Goal: Information Seeking & Learning: Learn about a topic

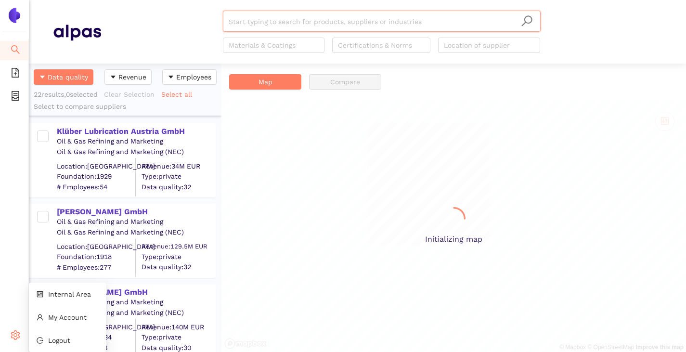
scroll to position [281, 185]
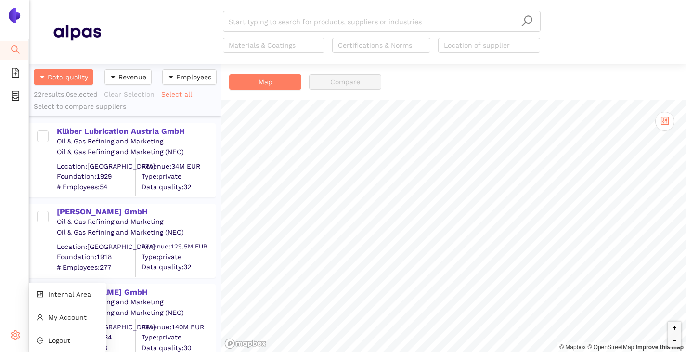
click at [19, 339] on icon "setting" at bounding box center [16, 335] width 10 height 10
click at [65, 298] on span "Internal Area" at bounding box center [69, 294] width 43 height 8
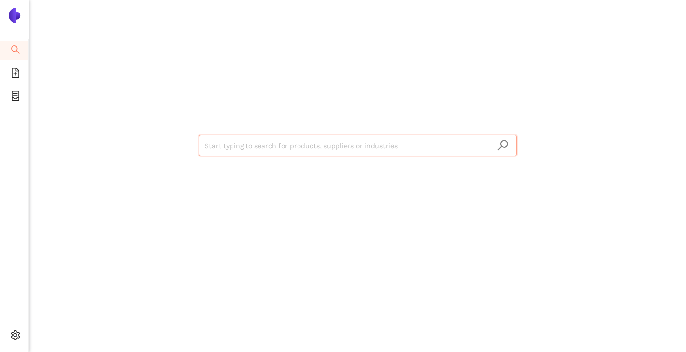
click at [232, 144] on input "search" at bounding box center [358, 145] width 306 height 21
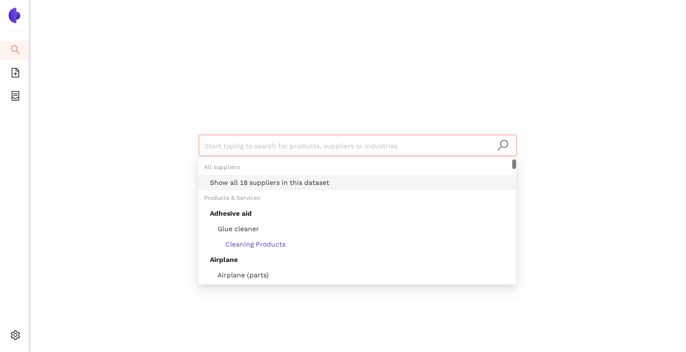
click at [231, 179] on div "Show all 18 suppliers in this dataset" at bounding box center [360, 182] width 301 height 11
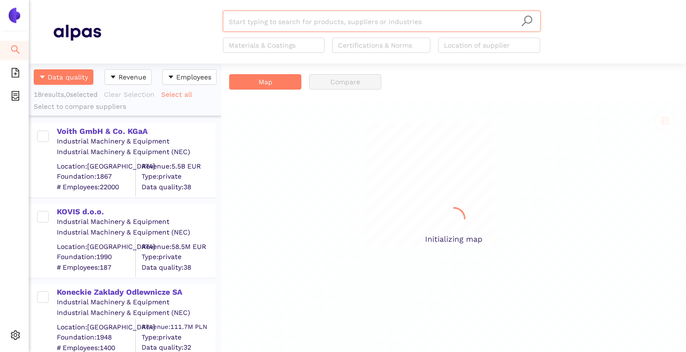
scroll to position [281, 185]
click at [262, 24] on input "search" at bounding box center [382, 21] width 306 height 21
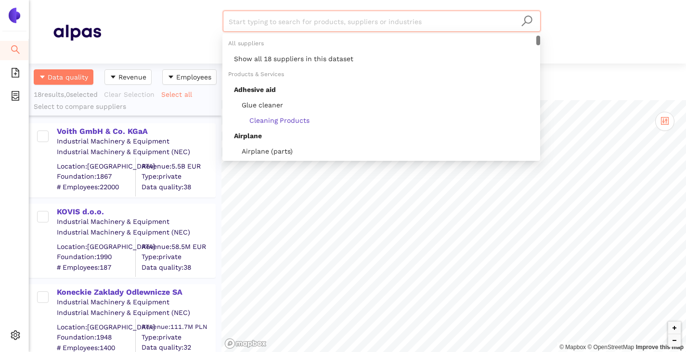
paste input "DONG GIA MECHANICAL CO., LTD"
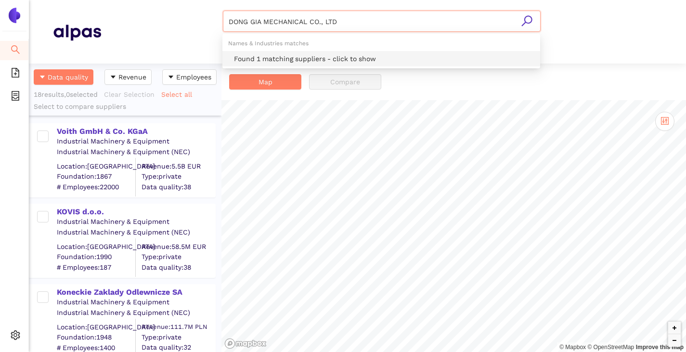
click at [267, 55] on div "Found 1 matching suppliers - click to show" at bounding box center [384, 58] width 301 height 11
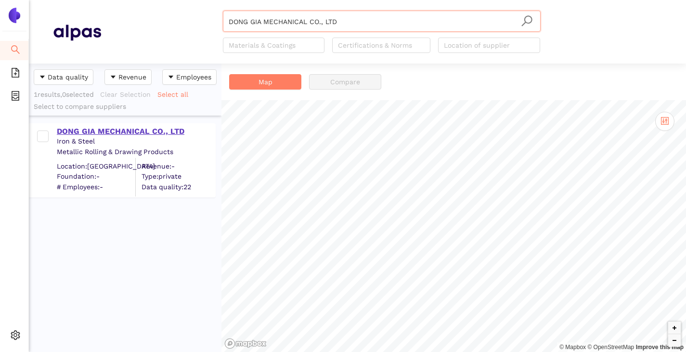
type input "DONG GIA MECHANICAL CO., LTD"
click at [107, 127] on div "DONG GIA MECHANICAL CO., LTD" at bounding box center [136, 131] width 158 height 11
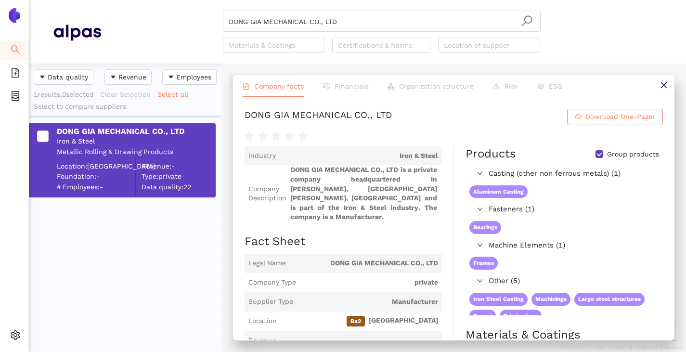
click at [596, 158] on input "Group products" at bounding box center [600, 154] width 8 height 8
checkbox input "false"
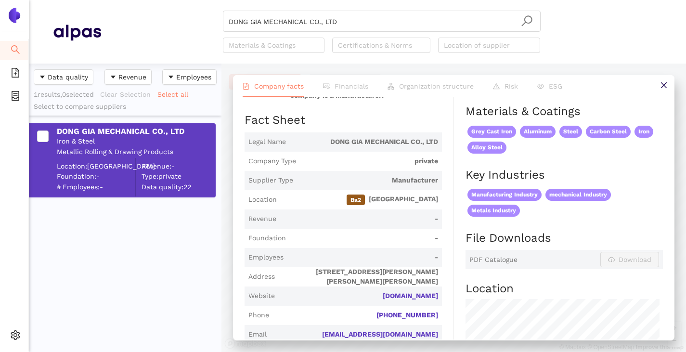
scroll to position [145, 0]
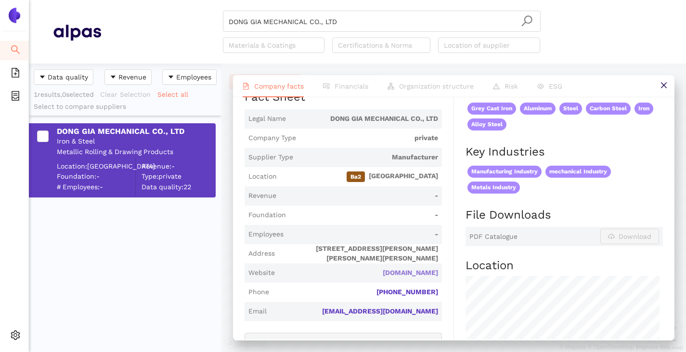
click at [0, 0] on link "[DOMAIN_NAME]" at bounding box center [0, 0] width 0 height 0
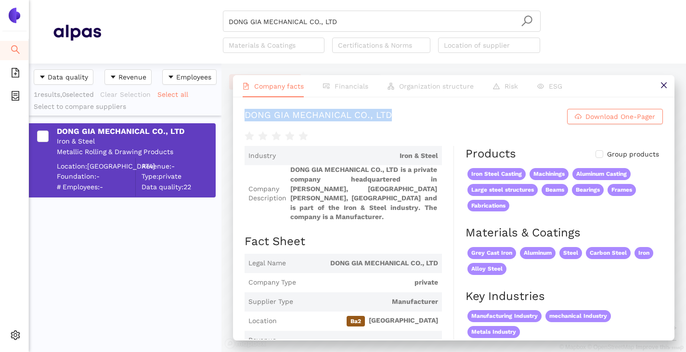
drag, startPoint x: 244, startPoint y: 117, endPoint x: 501, endPoint y: 124, distance: 257.4
click at [501, 125] on div "DONG GIA MECHANICAL CO., LTD Download One-Pager Industry Iron & Steel Company D…" at bounding box center [454, 218] width 442 height 242
copy div "DONG GIA MECHANICAL CO., LTD"
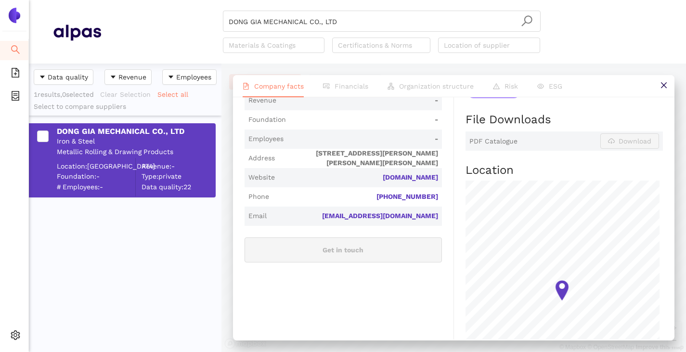
scroll to position [241, 0]
drag, startPoint x: 441, startPoint y: 175, endPoint x: 380, endPoint y: 181, distance: 61.5
click at [380, 181] on div "Industry Iron & Steel Company Description DONG GIA MECHANICAL CO., LTD is a pri…" at bounding box center [350, 168] width 210 height 527
copy link "[DOMAIN_NAME]"
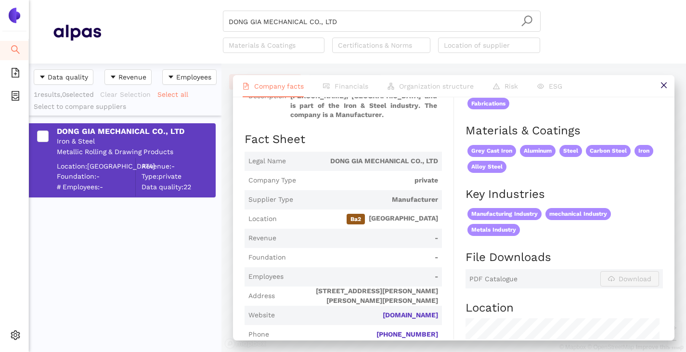
scroll to position [0, 0]
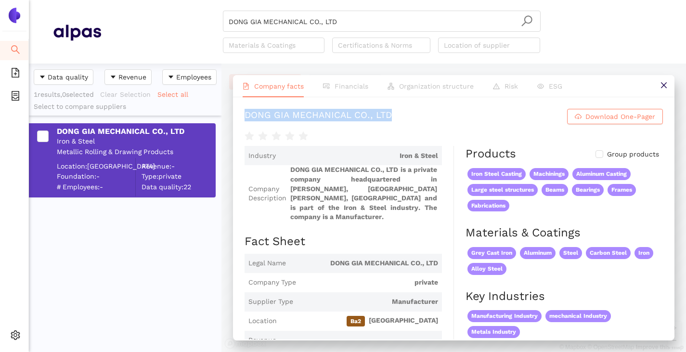
drag, startPoint x: 247, startPoint y: 116, endPoint x: 518, endPoint y: 117, distance: 271.2
click at [517, 118] on h1 "DONG GIA MECHANICAL CO., LTD Download One-Pager" at bounding box center [454, 116] width 419 height 15
copy div "DONG GIA MECHANICAL CO., LTD"
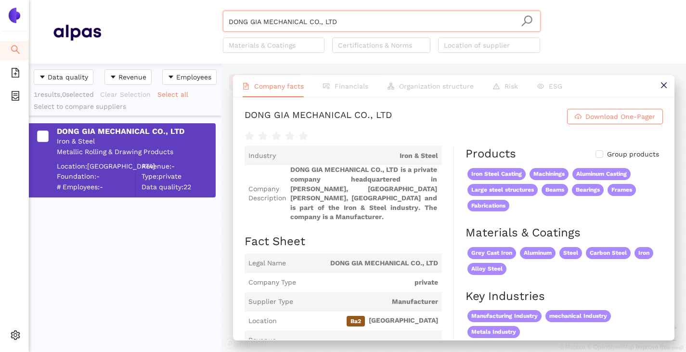
click at [345, 16] on input "DONG GIA MECHANICAL CO., LTD" at bounding box center [382, 21] width 306 height 21
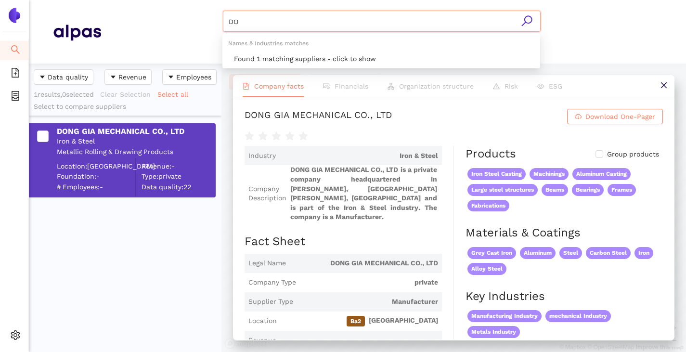
type input "D"
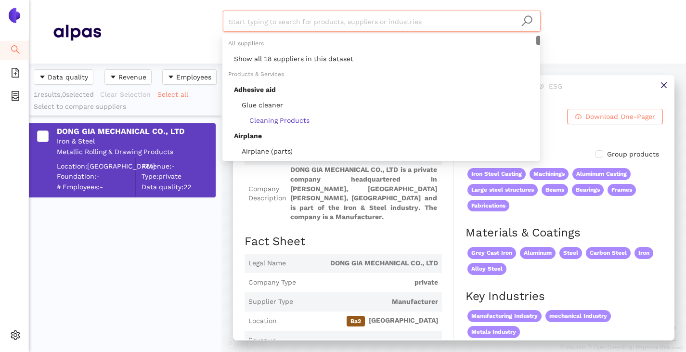
paste input "Kemptener Eisengießerei [PERSON_NAME] AG"
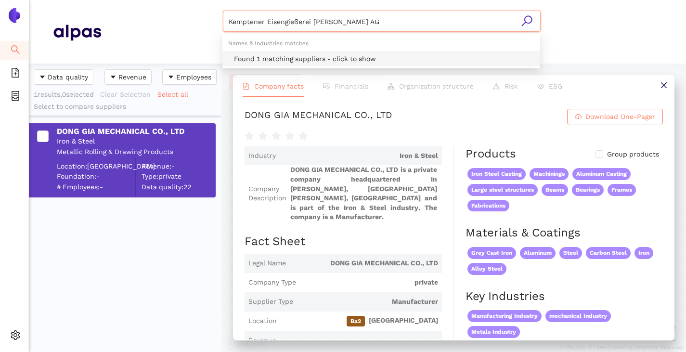
click at [292, 53] on div "Found 1 matching suppliers - click to show" at bounding box center [382, 58] width 318 height 15
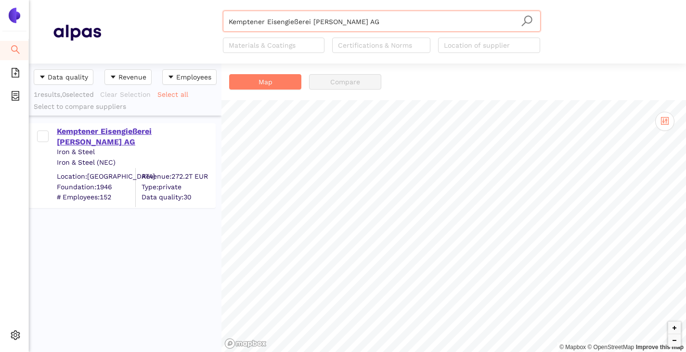
click at [85, 135] on div "Kemptener Eisengießerei [PERSON_NAME] AG" at bounding box center [136, 137] width 158 height 22
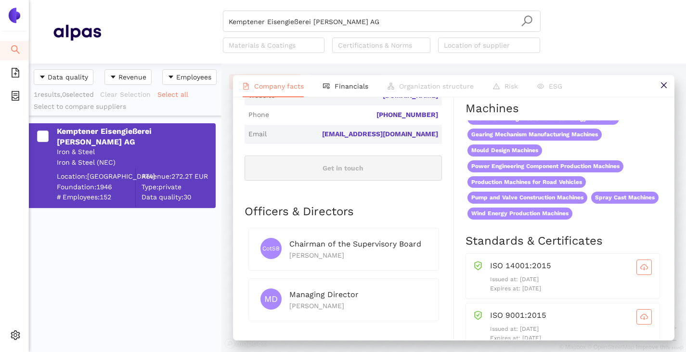
scroll to position [482, 0]
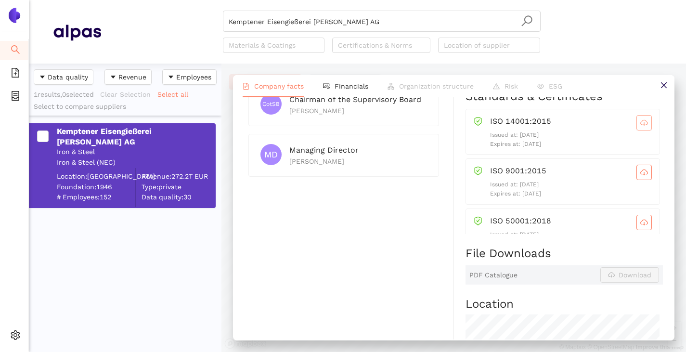
click at [637, 127] on span "cloud-download" at bounding box center [644, 123] width 14 height 8
click at [641, 176] on icon "cloud-download" at bounding box center [645, 173] width 8 height 8
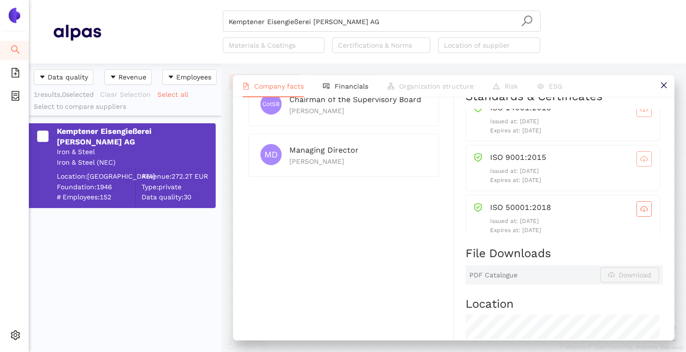
scroll to position [25, 0]
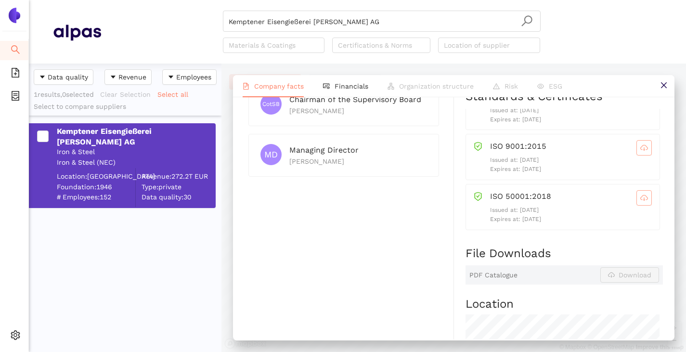
click at [641, 202] on icon "cloud-download" at bounding box center [645, 198] width 8 height 8
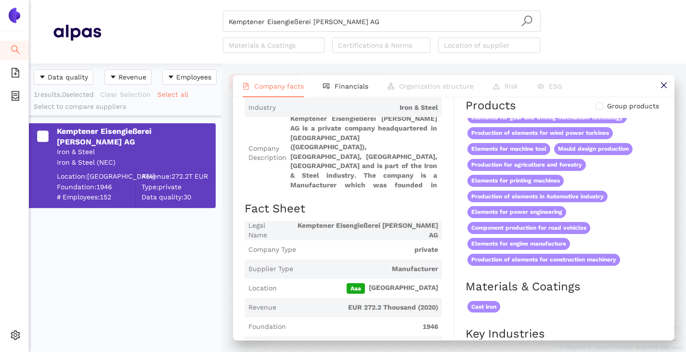
scroll to position [0, 0]
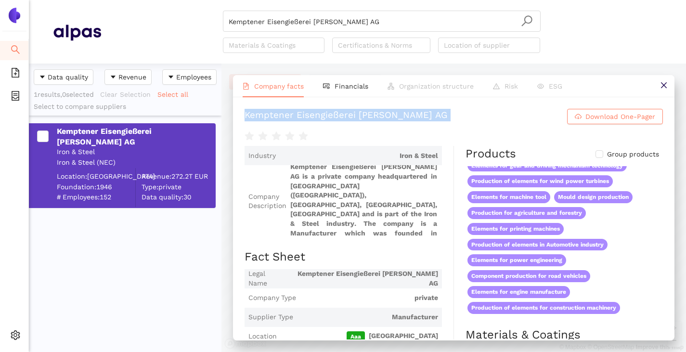
drag, startPoint x: 244, startPoint y: 119, endPoint x: 538, endPoint y: 131, distance: 294.1
click at [538, 131] on div "Kemptener Eisengießerei [PERSON_NAME] AG Download One-Pager Industry Iron & Ste…" at bounding box center [454, 218] width 442 height 242
copy div "Kemptener Eisengießerei [PERSON_NAME] AG Download One-Pager"
click at [372, 17] on input "Kemptener Eisengießerei [PERSON_NAME] AG" at bounding box center [382, 21] width 306 height 21
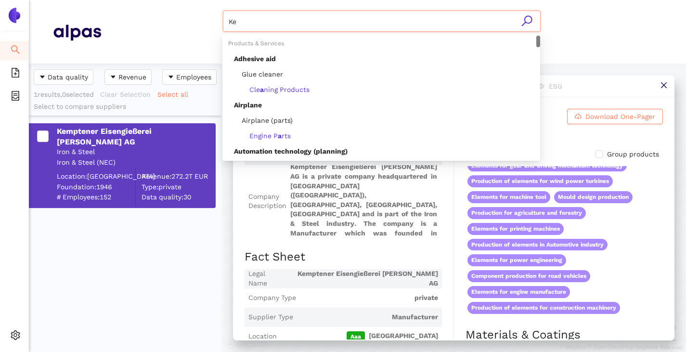
type input "K"
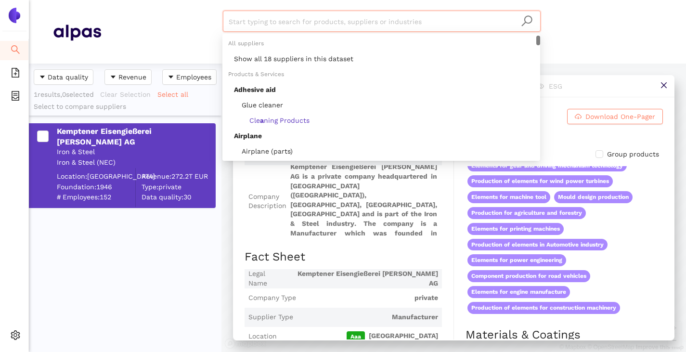
paste input "KOVIS d.o.o."
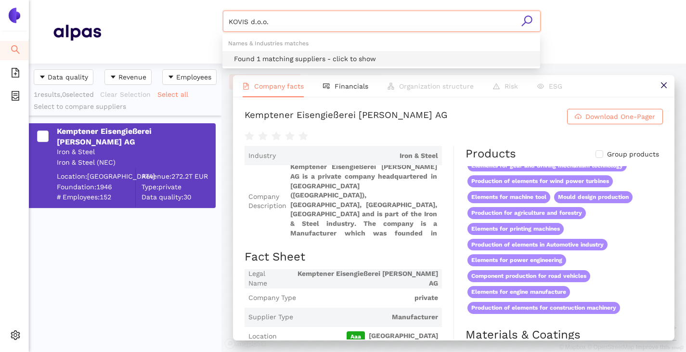
click at [303, 57] on div "Found 1 matching suppliers - click to show" at bounding box center [384, 58] width 301 height 11
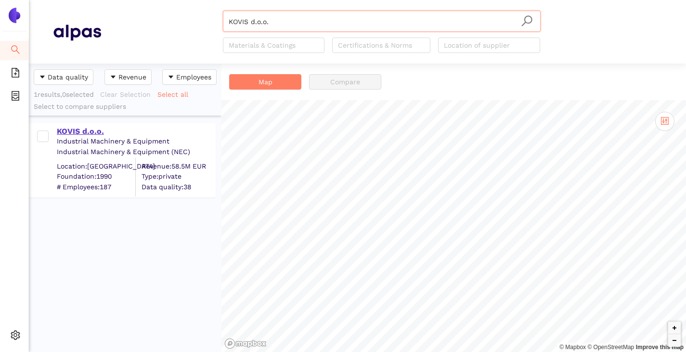
click at [96, 132] on div "KOVIS d.o.o." at bounding box center [136, 131] width 158 height 11
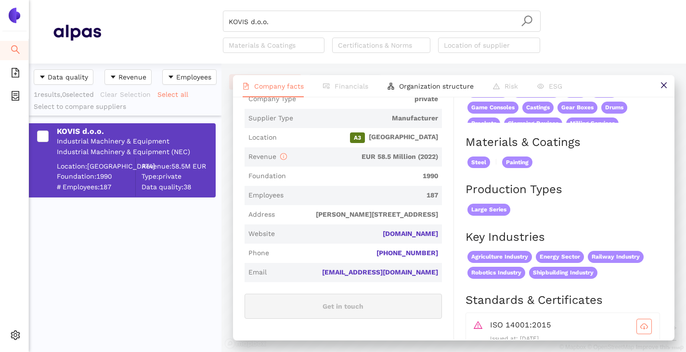
scroll to position [337, 0]
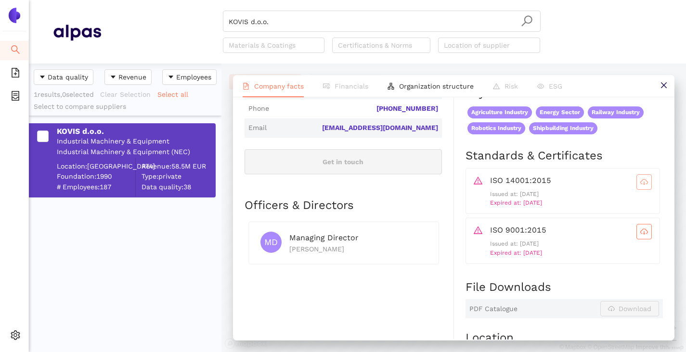
click at [637, 186] on span "cloud-download" at bounding box center [644, 182] width 14 height 8
click at [641, 236] on icon "cloud-download" at bounding box center [645, 232] width 8 height 8
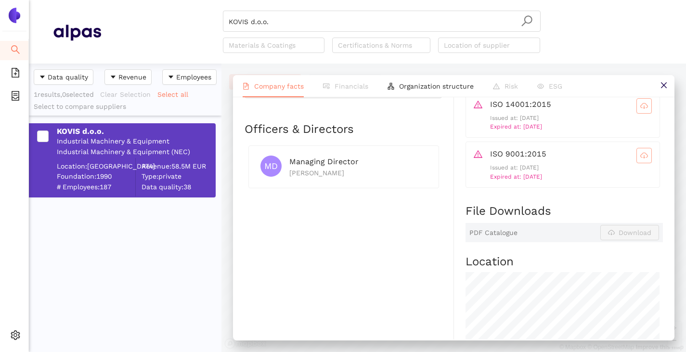
scroll to position [434, 0]
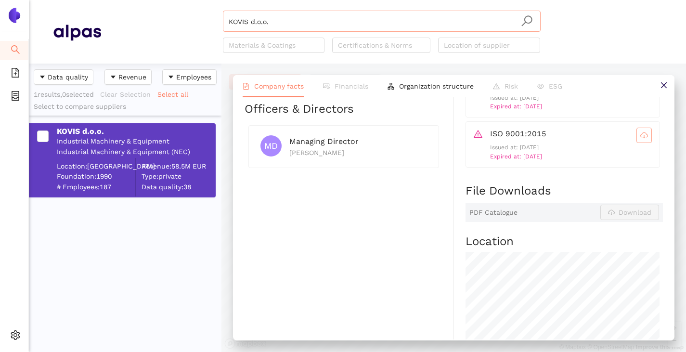
click at [299, 17] on input "KOVIS d.o.o." at bounding box center [382, 21] width 306 height 21
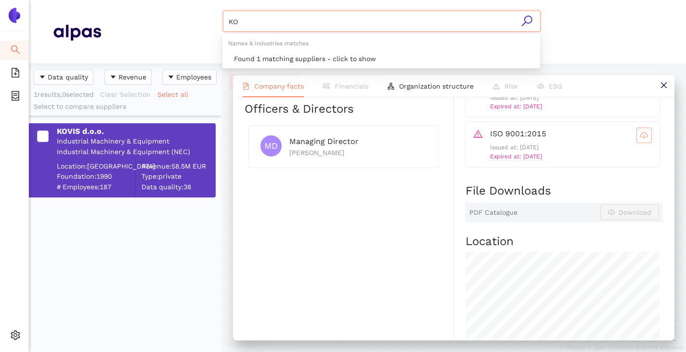
type input "K"
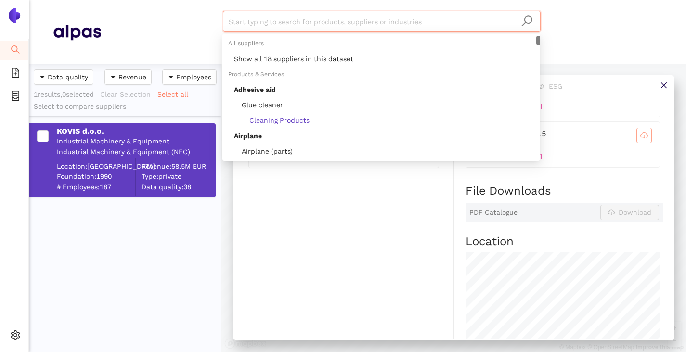
paste input "Laizhou Xinzhaongyao Machinery Co., Ltd."
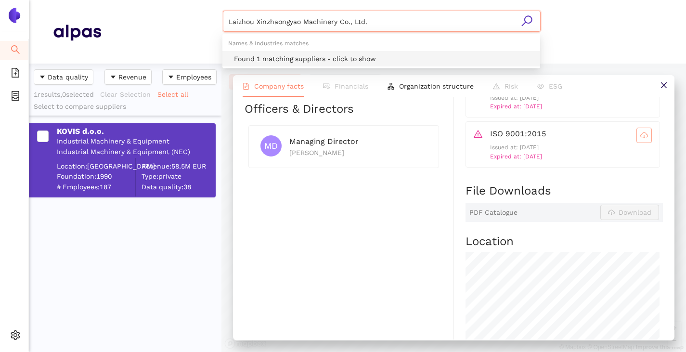
click at [277, 55] on div "Found 1 matching suppliers - click to show" at bounding box center [384, 58] width 301 height 11
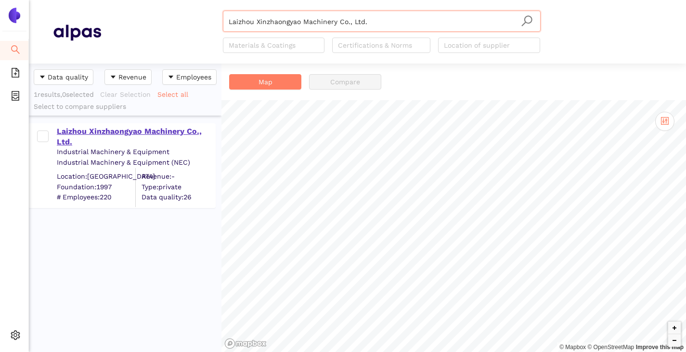
click at [112, 135] on div "Laizhou Xinzhaongyao Machinery Co., Ltd." at bounding box center [136, 137] width 158 height 22
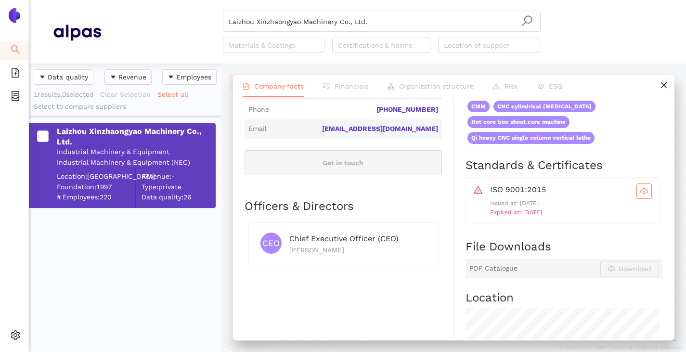
scroll to position [337, 0]
click at [641, 194] on icon "cloud-download" at bounding box center [645, 190] width 8 height 8
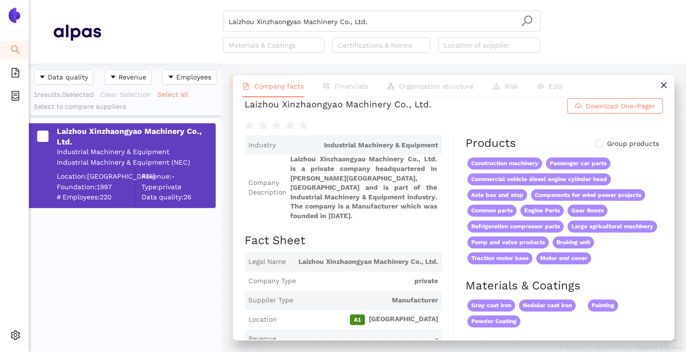
scroll to position [0, 0]
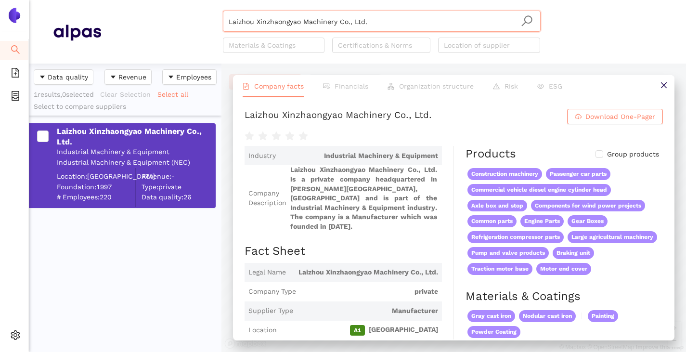
click at [367, 21] on input "Laizhou Xinzhaongyao Machinery Co., Ltd." at bounding box center [382, 21] width 306 height 21
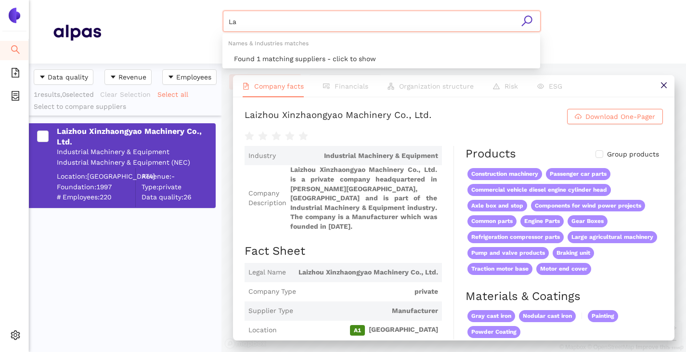
type input "L"
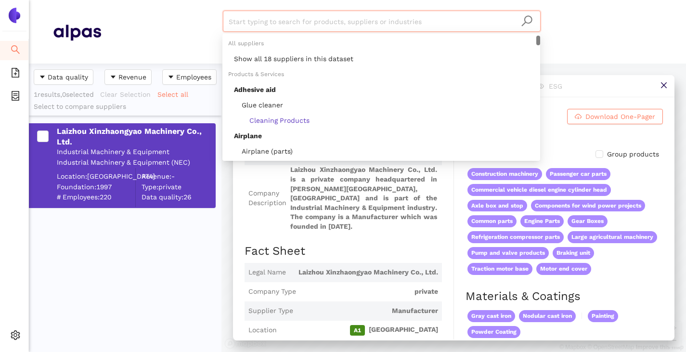
paste input "Thai Ductile Industry Co., LTD."
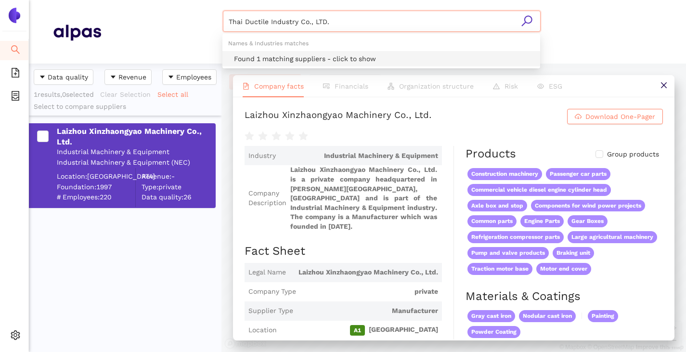
click at [336, 57] on div "Found 1 matching suppliers - click to show" at bounding box center [384, 58] width 301 height 11
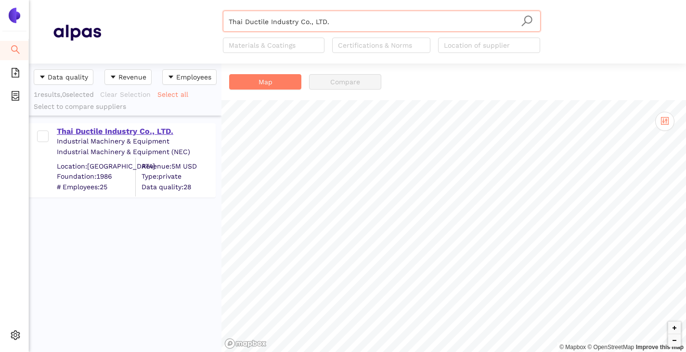
click at [76, 133] on div "Thai Ductile Industry Co., LTD." at bounding box center [136, 131] width 158 height 11
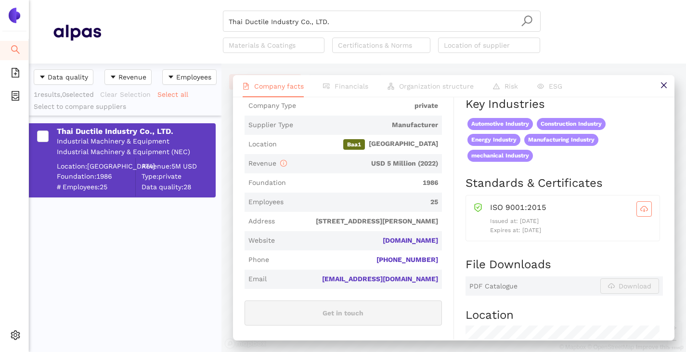
scroll to position [241, 0]
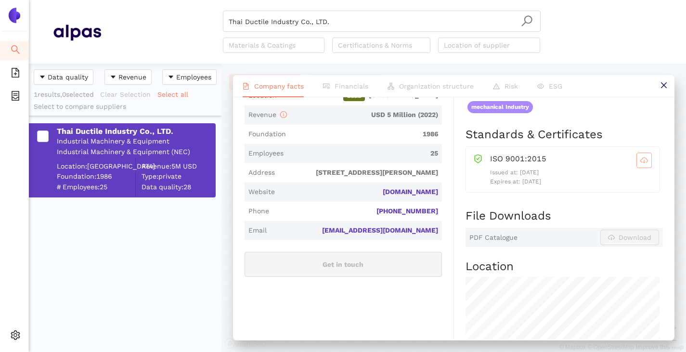
click at [637, 168] on button "button" at bounding box center [644, 160] width 15 height 15
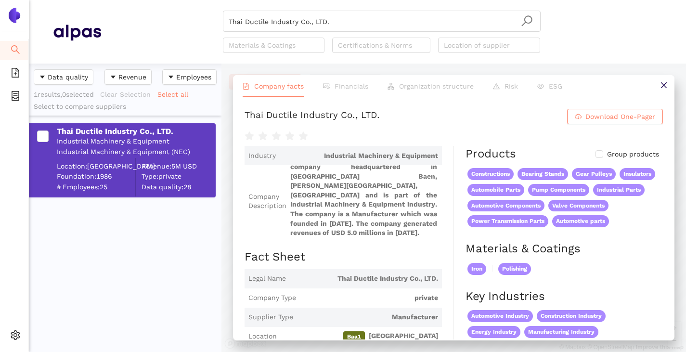
scroll to position [0, 0]
drag, startPoint x: 247, startPoint y: 122, endPoint x: 472, endPoint y: 141, distance: 225.3
click at [472, 141] on div "Thai Ductile Industry Co., LTD. Download One-Pager" at bounding box center [454, 125] width 419 height 33
copy div "Thai Ductile Industry Co., LTD. Download One-Pager"
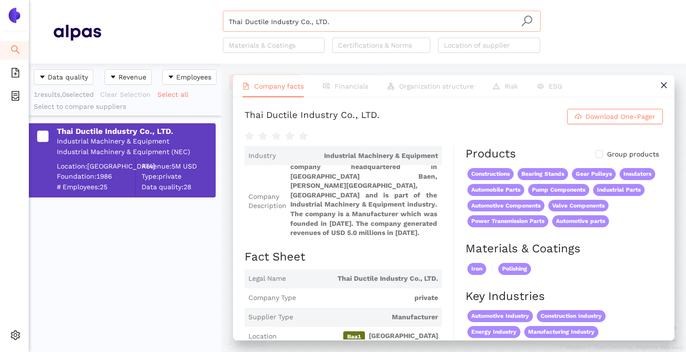
click at [344, 23] on input "Thai Ductile Industry Co., LTD." at bounding box center [382, 21] width 306 height 21
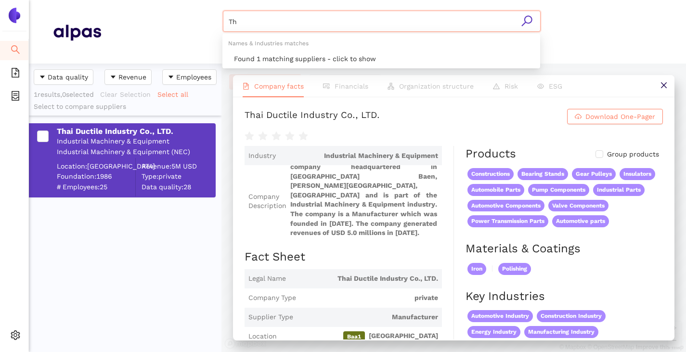
type input "T"
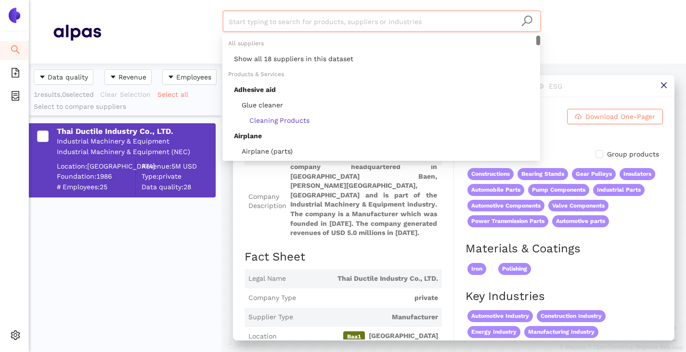
paste input "THAI IRON FOUNDRY"
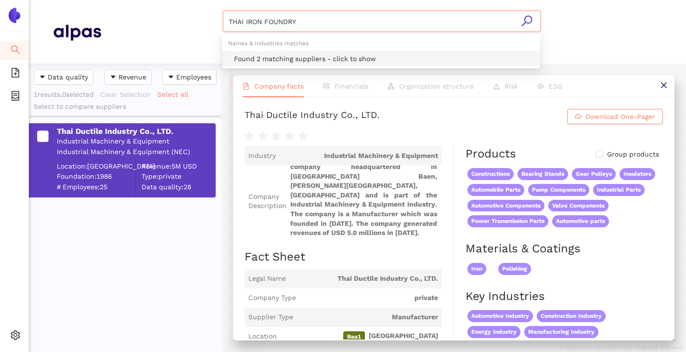
click at [309, 59] on div "Found 2 matching suppliers - click to show" at bounding box center [384, 58] width 301 height 11
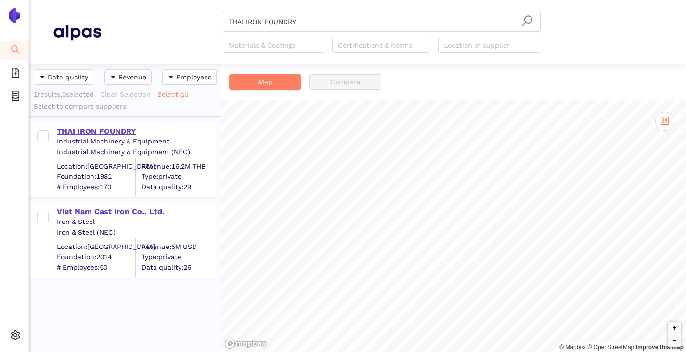
click at [105, 132] on div "THAI IRON FOUNDRY" at bounding box center [136, 131] width 158 height 11
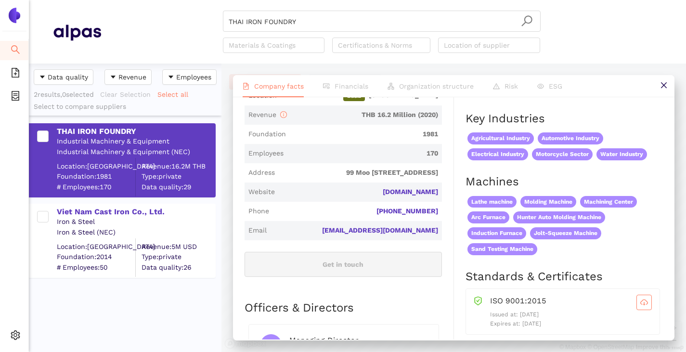
scroll to position [289, 0]
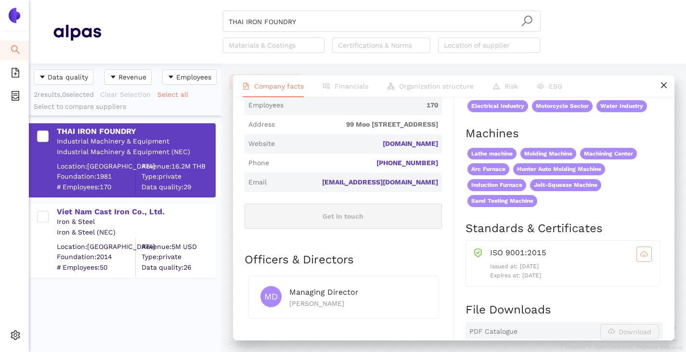
click at [637, 258] on span "cloud-download" at bounding box center [644, 254] width 14 height 8
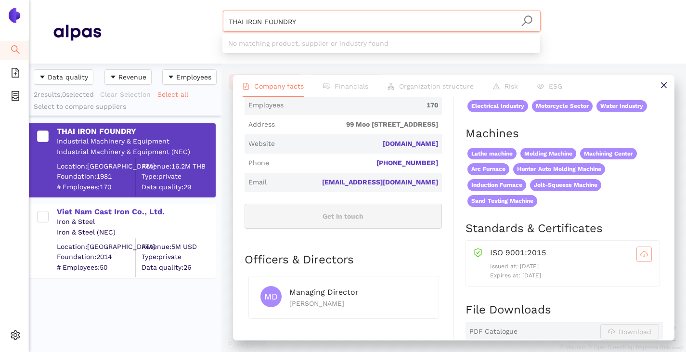
click at [303, 26] on input "THAI IRON FOUNDRY" at bounding box center [382, 21] width 306 height 21
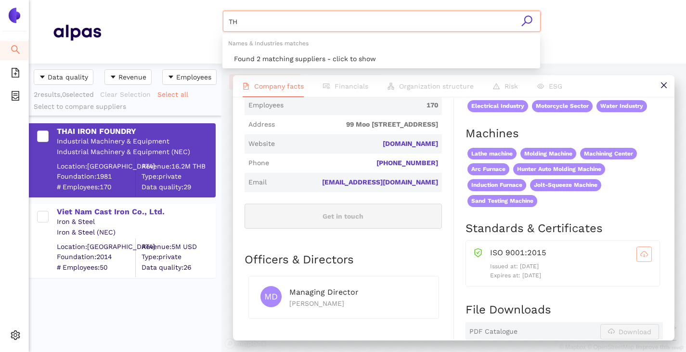
type input "T"
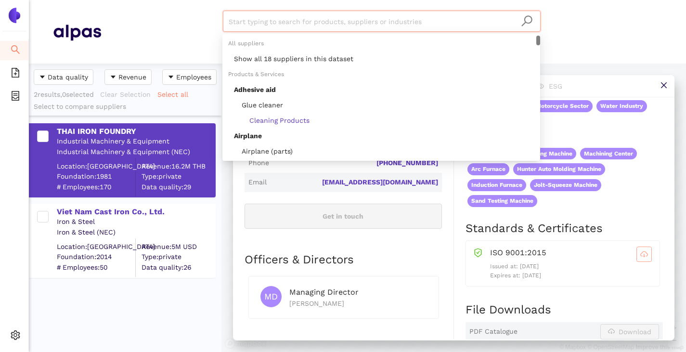
paste input "VINAKAST TECHNOLOGY CO.,LTD"
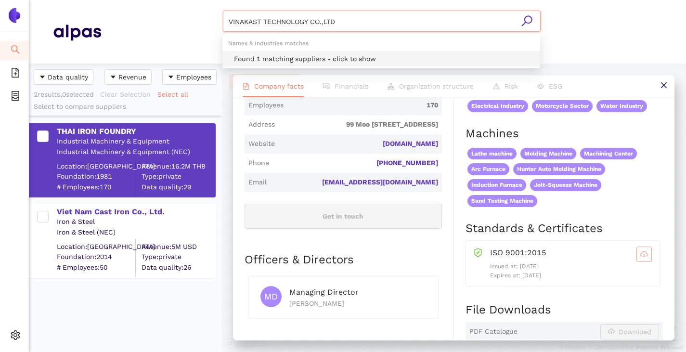
click at [290, 59] on div "Found 1 matching suppliers - click to show" at bounding box center [384, 58] width 301 height 11
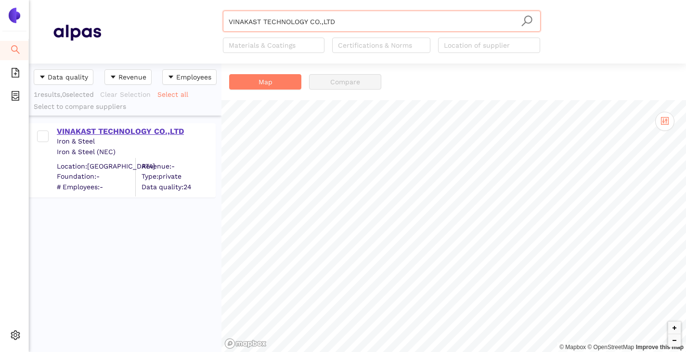
click at [93, 129] on div "VINAKAST TECHNOLOGY CO.,LTD" at bounding box center [136, 131] width 158 height 11
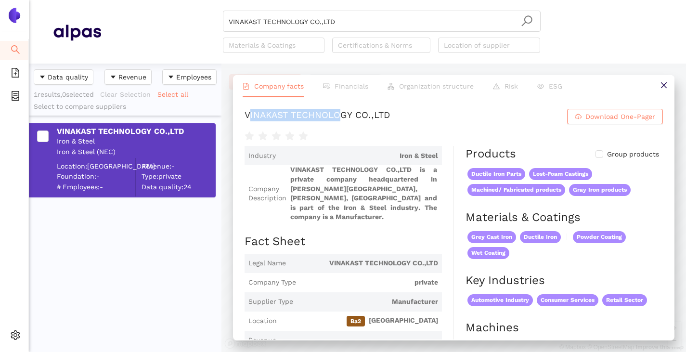
drag, startPoint x: 250, startPoint y: 118, endPoint x: 289, endPoint y: 132, distance: 41.4
click at [390, 116] on div "VINAKAST TECHNOLOGY CO.,LTD" at bounding box center [317, 116] width 145 height 15
drag, startPoint x: 244, startPoint y: 117, endPoint x: 503, endPoint y: 124, distance: 259.3
click at [502, 125] on div "VINAKAST TECHNOLOGY CO.,LTD Download One-Pager Industry Iron & Steel Company De…" at bounding box center [454, 218] width 442 height 242
copy div "VINAKAST TECHNOLOGY CO.,LTD"
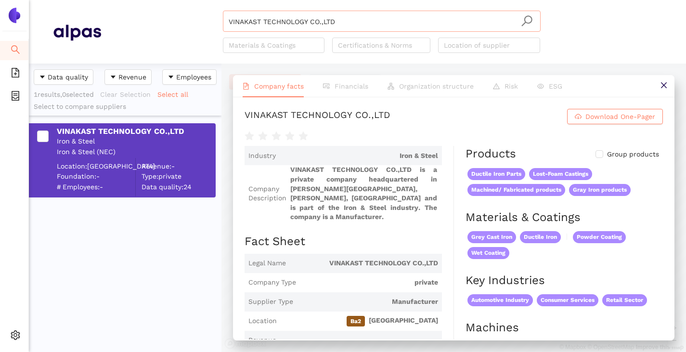
click at [338, 23] on input "VINAKAST TECHNOLOGY CO.,LTD" at bounding box center [382, 21] width 306 height 21
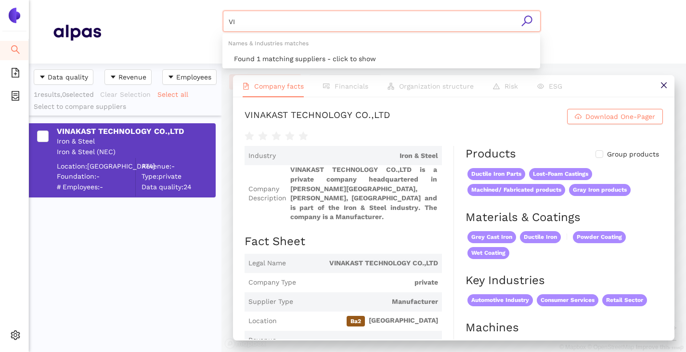
type input "V"
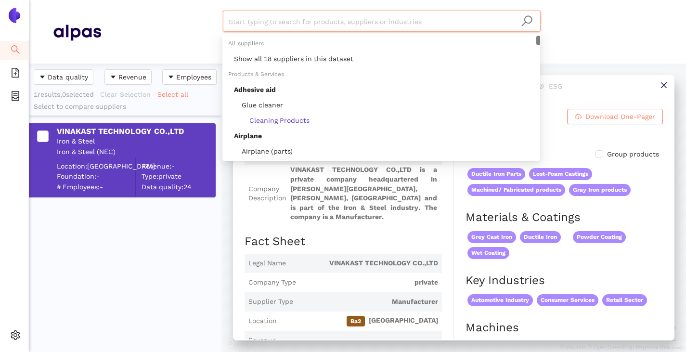
paste input "ZLH Plus, a.s."
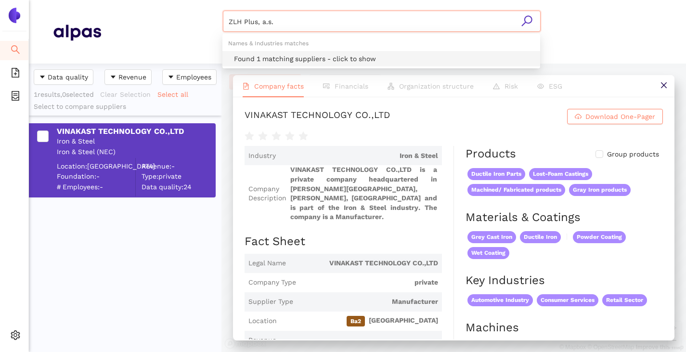
click at [279, 58] on div "Found 1 matching suppliers - click to show" at bounding box center [384, 58] width 301 height 11
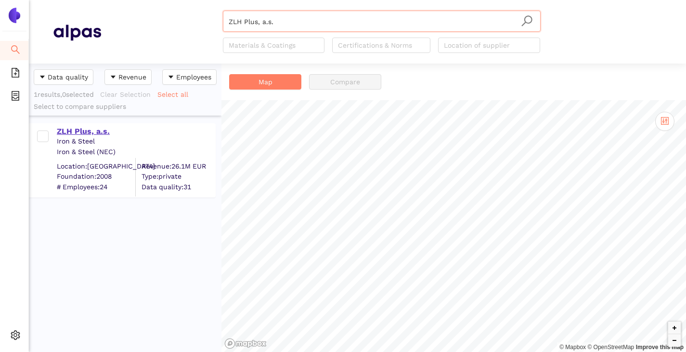
click at [90, 132] on div "ZLH Plus, a.s." at bounding box center [136, 131] width 158 height 11
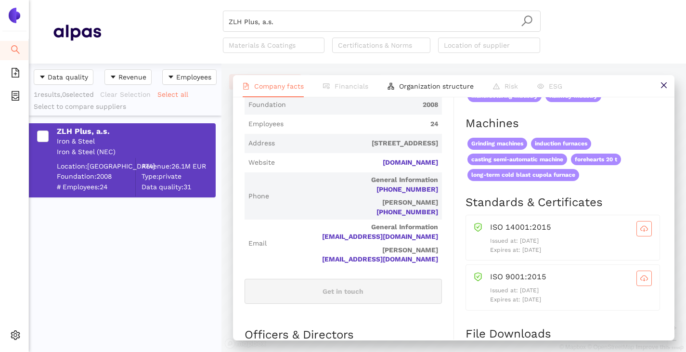
scroll to position [289, 0]
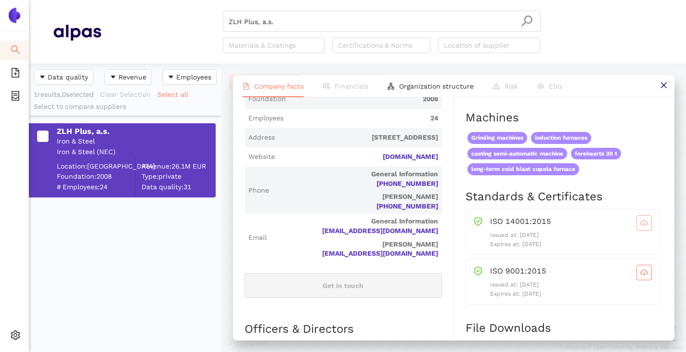
click at [641, 227] on icon "cloud-download" at bounding box center [645, 223] width 8 height 8
click at [642, 277] on span "cloud-download" at bounding box center [644, 273] width 14 height 8
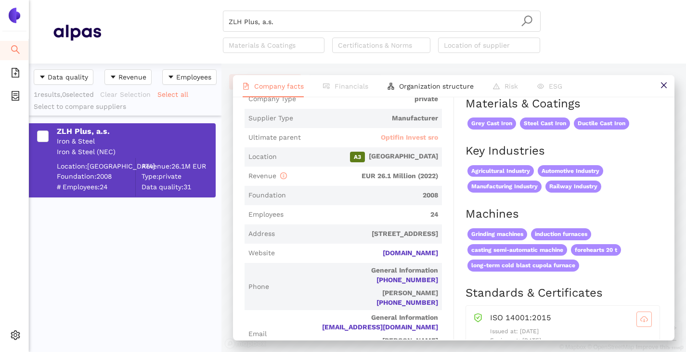
click at [392, 143] on span "Optifin Invest sro" at bounding box center [409, 138] width 57 height 10
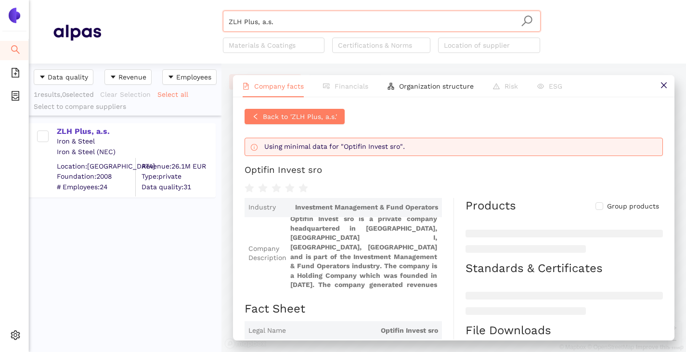
click at [313, 26] on input "ZLH Plus, a.s." at bounding box center [382, 21] width 306 height 21
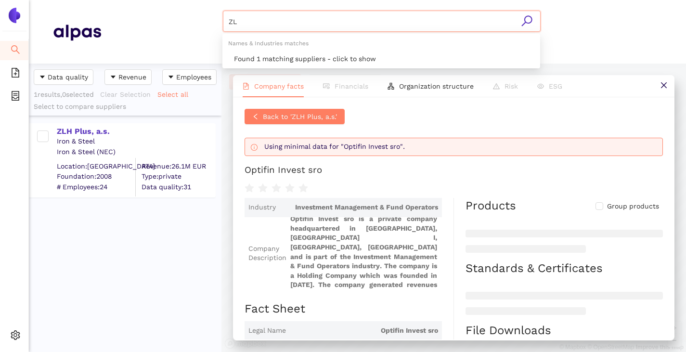
type input "Z"
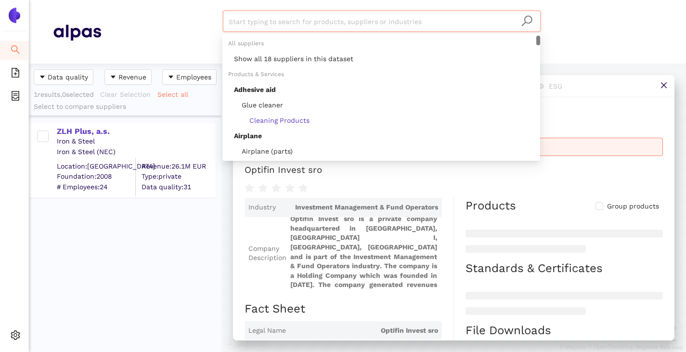
paste input "Affine Steels Pvt. Ltd."
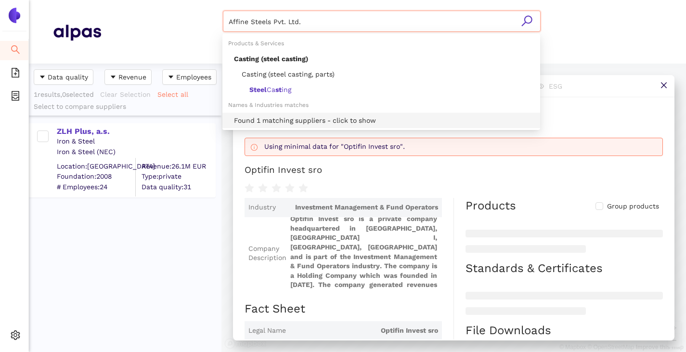
click at [287, 119] on div "Found 1 matching suppliers - click to show" at bounding box center [384, 120] width 301 height 11
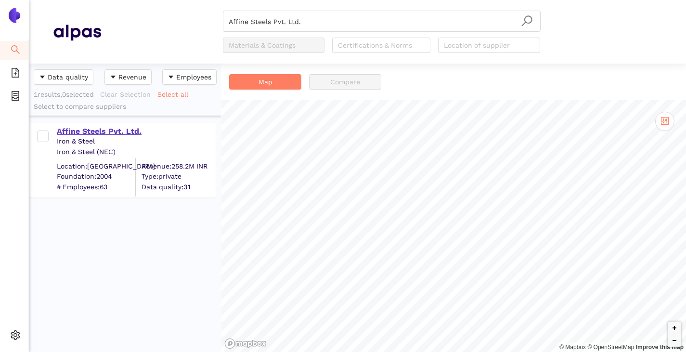
click at [116, 129] on div "Affine Steels Pvt. Ltd." at bounding box center [136, 131] width 158 height 11
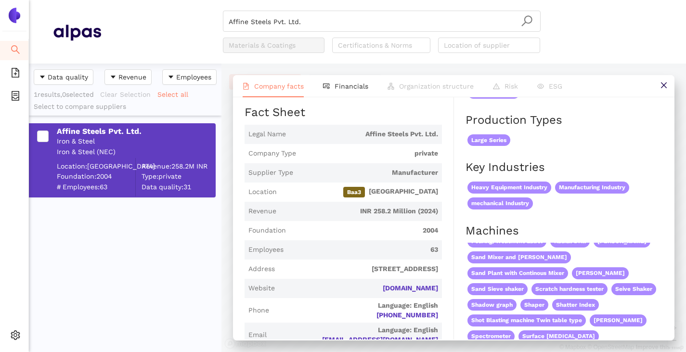
scroll to position [193, 0]
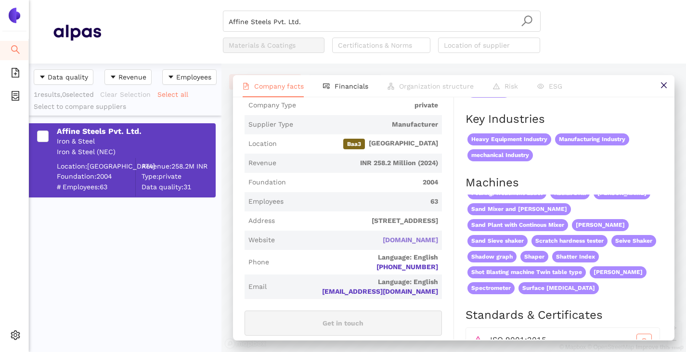
click at [0, 0] on link "[DOMAIN_NAME]" at bounding box center [0, 0] width 0 height 0
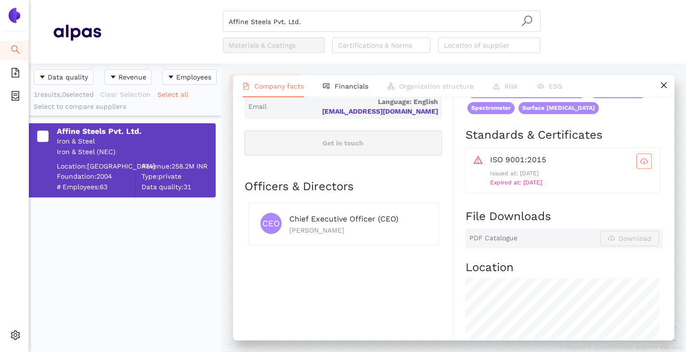
scroll to position [337, 0]
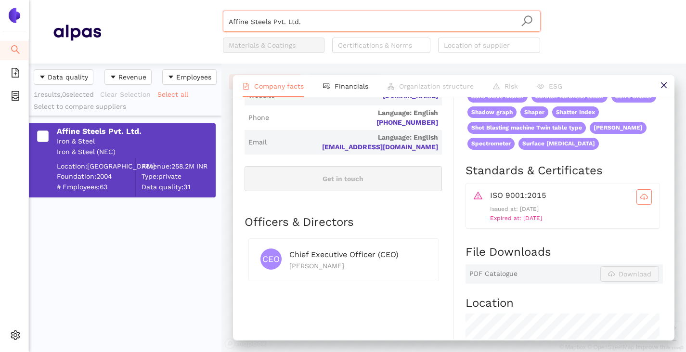
click at [304, 24] on input "Affine Steels Pvt. Ltd." at bounding box center [382, 21] width 306 height 21
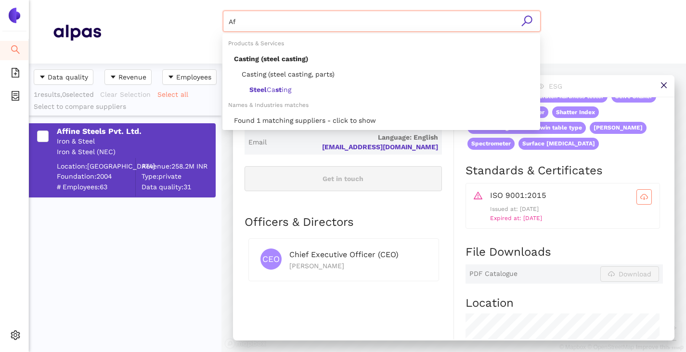
type input "A"
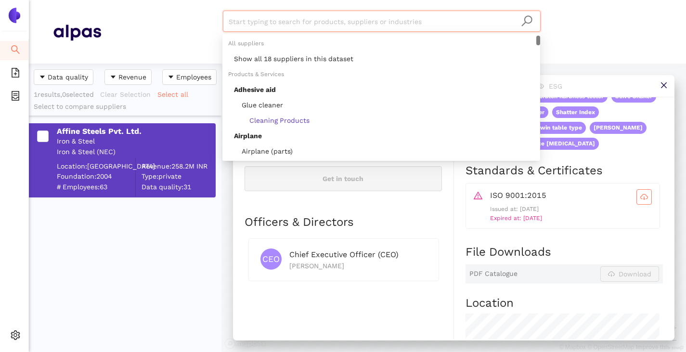
paste input "Burapa Steel Co., Ltd."
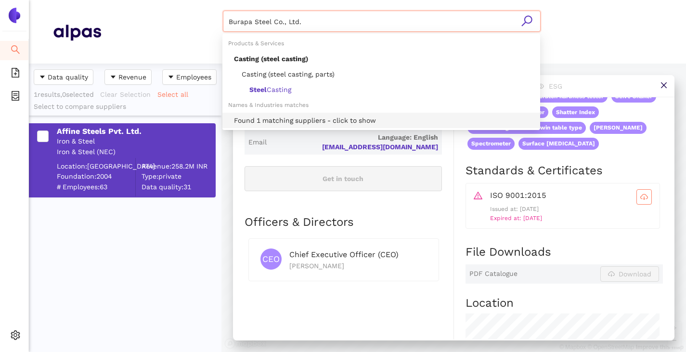
click at [278, 120] on div "Found 1 matching suppliers - click to show" at bounding box center [384, 120] width 301 height 11
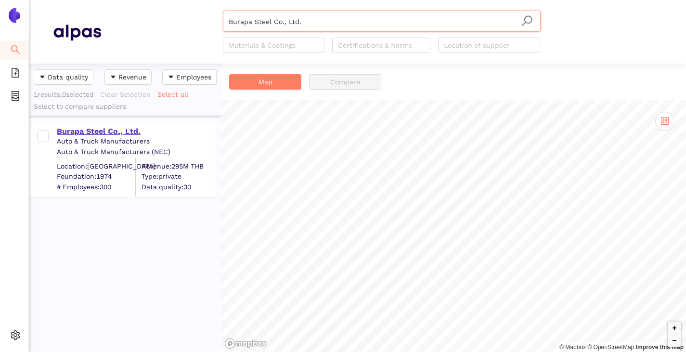
click at [102, 133] on div "Burapa Steel Co., Ltd." at bounding box center [136, 131] width 158 height 11
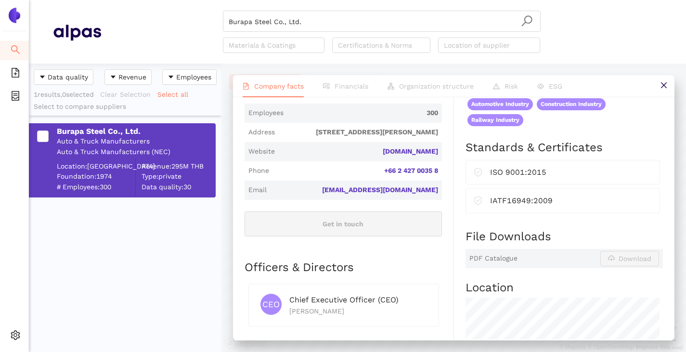
scroll to position [255, 0]
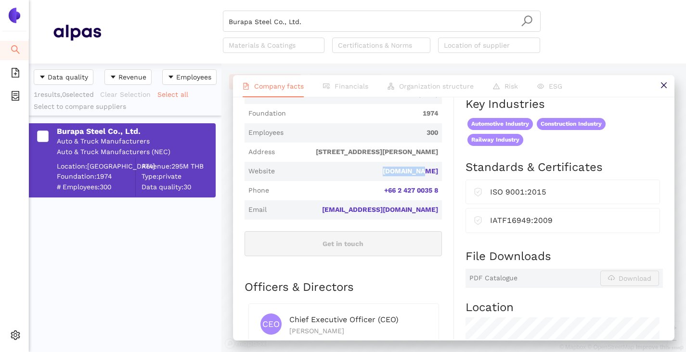
drag, startPoint x: 438, startPoint y: 181, endPoint x: 393, endPoint y: 184, distance: 45.3
click at [393, 184] on div "Industry Auto & Truck Manufacturers Company Description Burapa Steel Co., Ltd. …" at bounding box center [350, 230] width 210 height 679
copy link "[DOMAIN_NAME]"
click at [315, 28] on input "Burapa Steel Co., Ltd." at bounding box center [382, 21] width 306 height 21
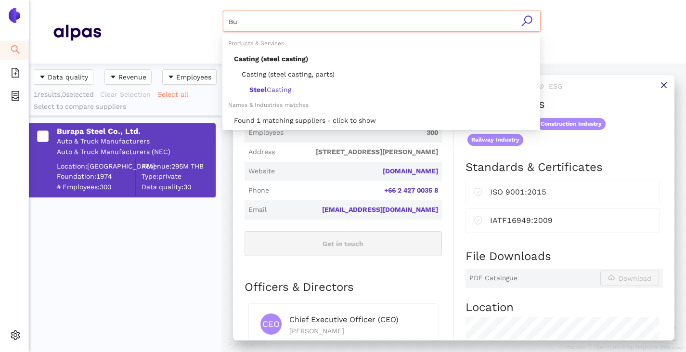
type input "B"
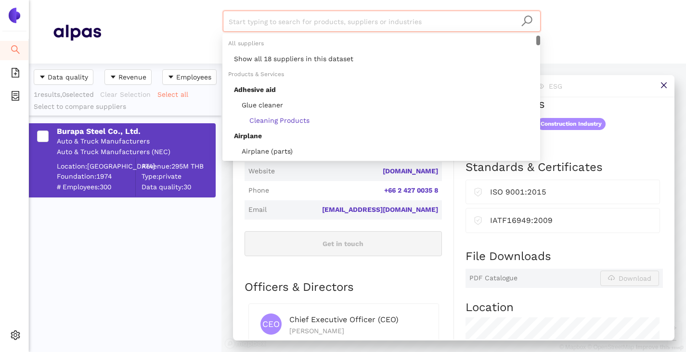
paste input "Flow Link Systems Private Ltd"
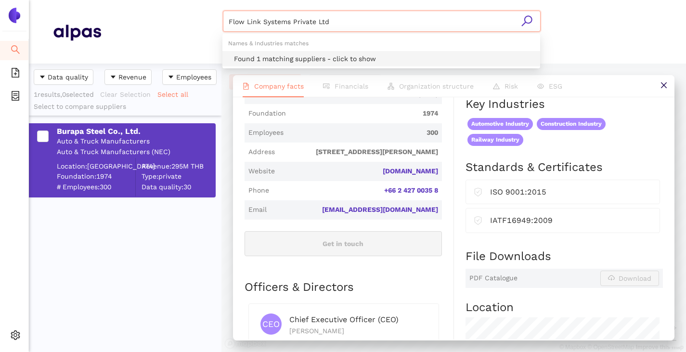
click at [293, 58] on div "Found 1 matching suppliers - click to show" at bounding box center [384, 58] width 301 height 11
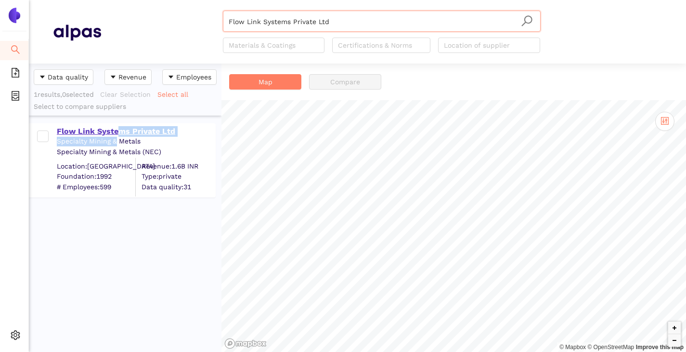
click at [115, 136] on div "Flow Link Systems Private Ltd Specialty Mining & Metals Specialty Mining & Meta…" at bounding box center [127, 160] width 175 height 72
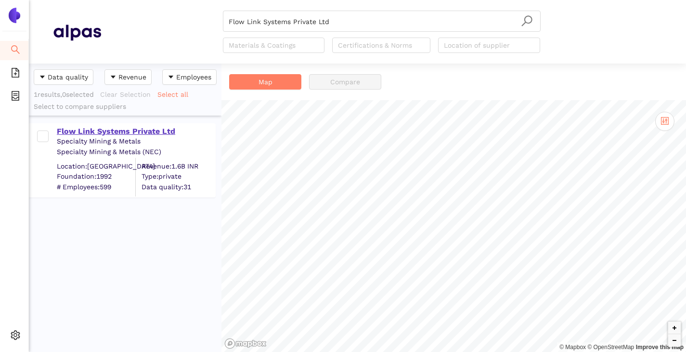
click at [110, 132] on div "Flow Link Systems Private Ltd" at bounding box center [136, 131] width 158 height 11
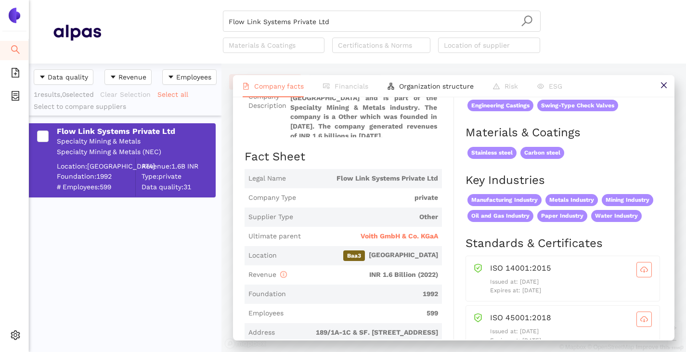
scroll to position [145, 0]
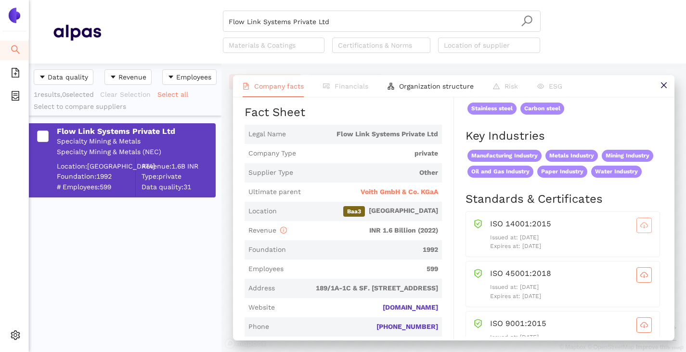
click at [641, 227] on icon "cloud-download" at bounding box center [645, 224] width 8 height 5
click at [637, 283] on button "button" at bounding box center [644, 274] width 15 height 15
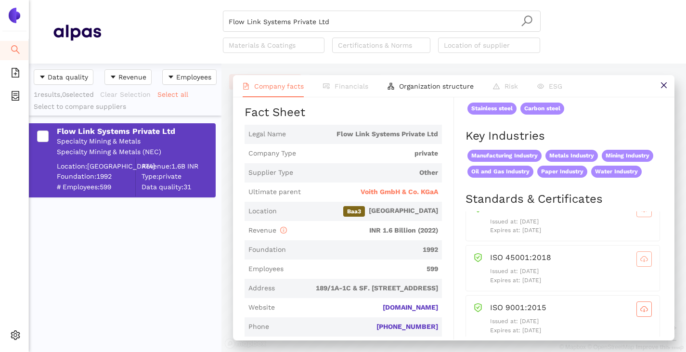
scroll to position [25, 0]
click at [641, 304] on icon "cloud-download" at bounding box center [645, 301] width 8 height 8
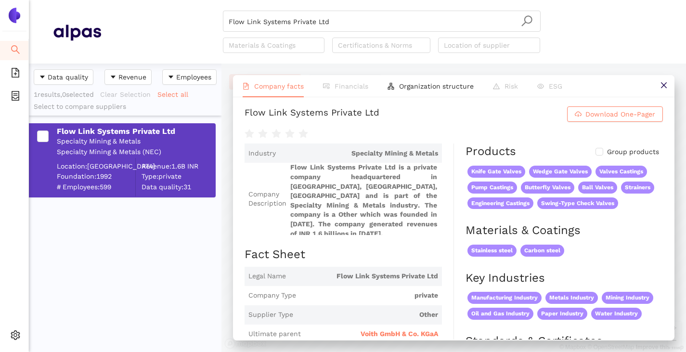
scroll to position [0, 0]
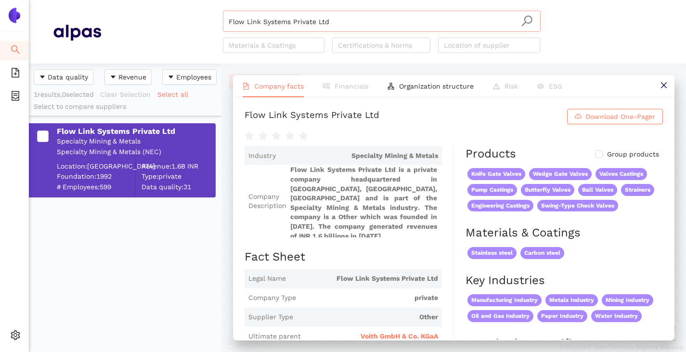
click at [342, 24] on input "Flow Link Systems Private Ltd" at bounding box center [382, 21] width 306 height 21
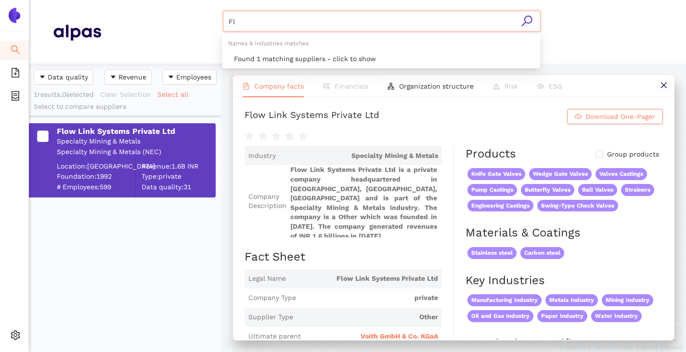
type input "F"
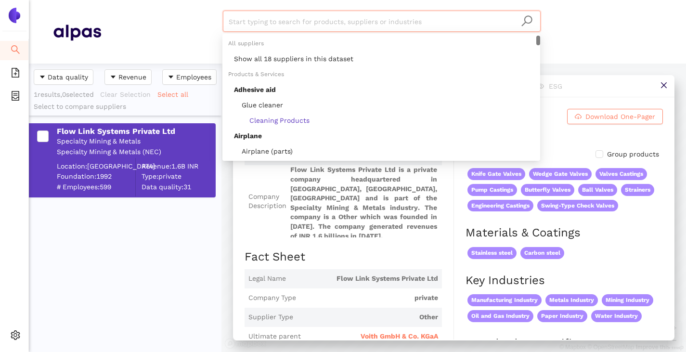
paste input "Kiswok Industries Pvt. Ltd."
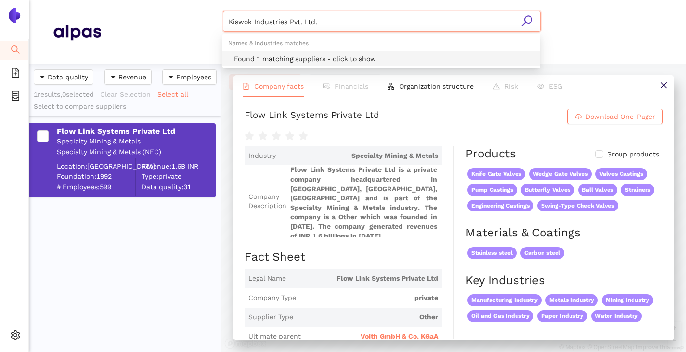
click at [290, 54] on div "Found 1 matching suppliers - click to show" at bounding box center [384, 58] width 301 height 11
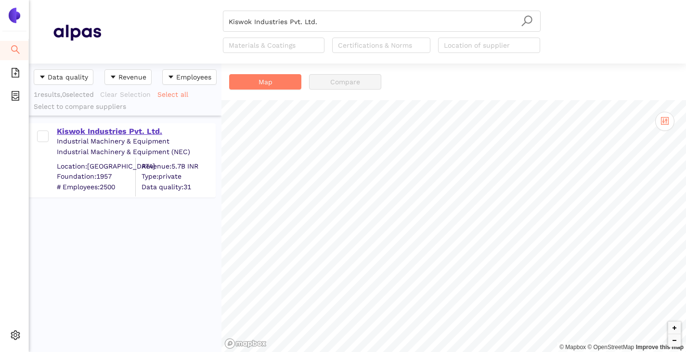
click at [115, 129] on div "Kiswok Industries Pvt. Ltd." at bounding box center [136, 131] width 158 height 11
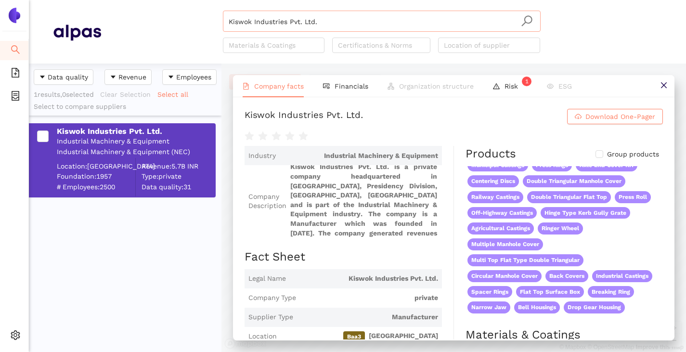
click at [322, 20] on input "Kiswok Industries Pvt. Ltd." at bounding box center [382, 21] width 306 height 21
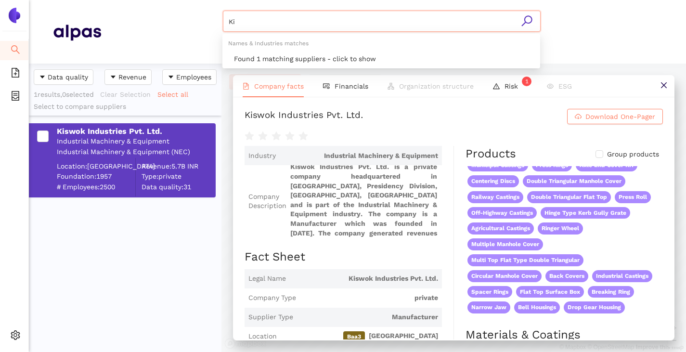
type input "K"
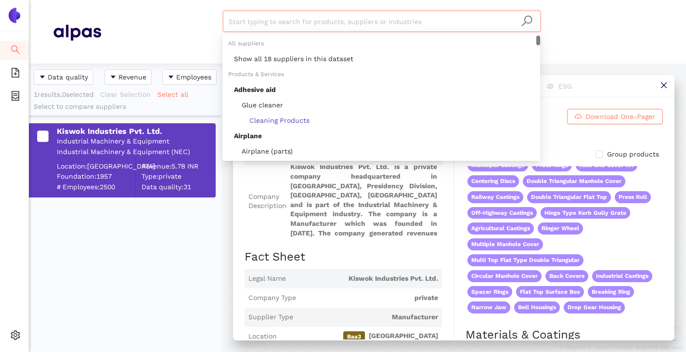
paste input "Flow Link Systems Private Ltd"
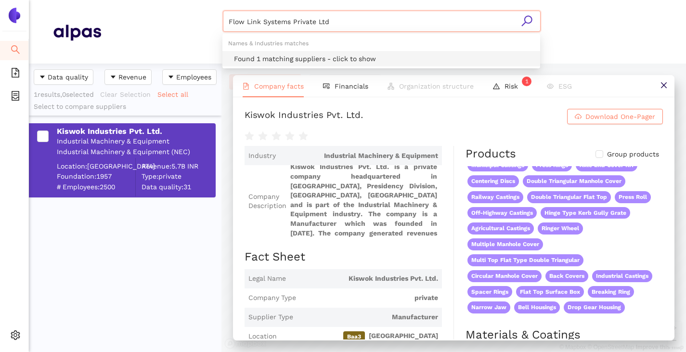
click at [274, 59] on div "Found 1 matching suppliers - click to show" at bounding box center [384, 58] width 301 height 11
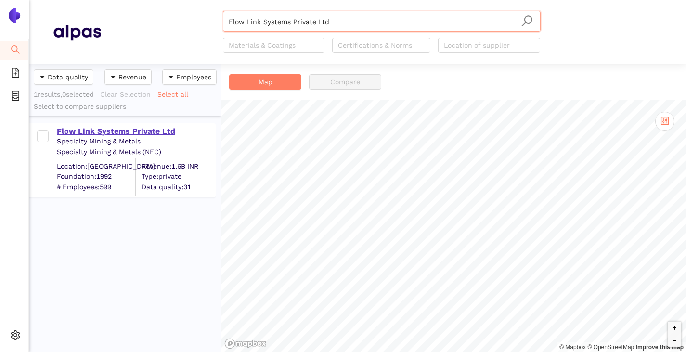
click at [119, 132] on div "Flow Link Systems Private Ltd" at bounding box center [136, 131] width 158 height 11
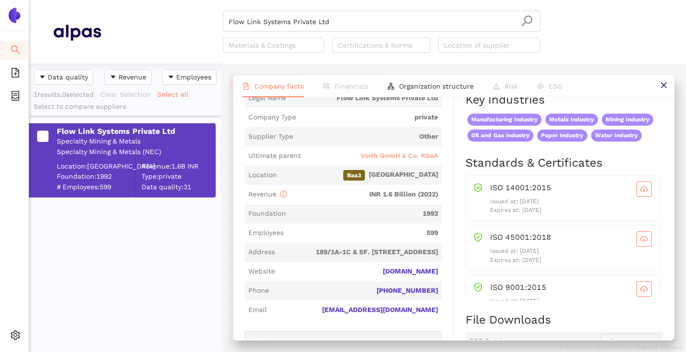
scroll to position [145, 0]
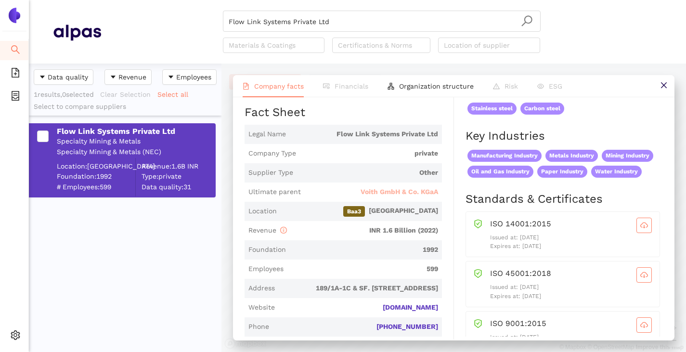
click at [378, 193] on span "Voith GmbH & Co. KGaA" at bounding box center [400, 192] width 78 height 10
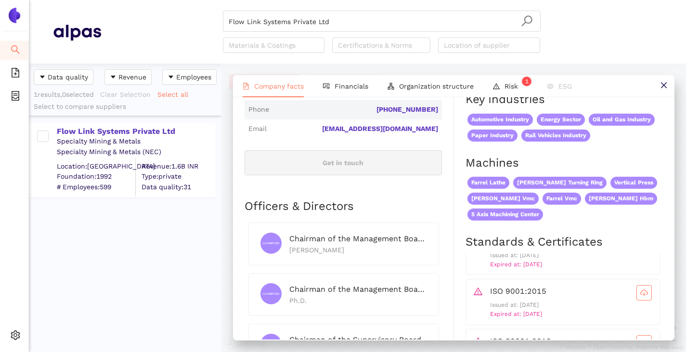
scroll to position [337, 0]
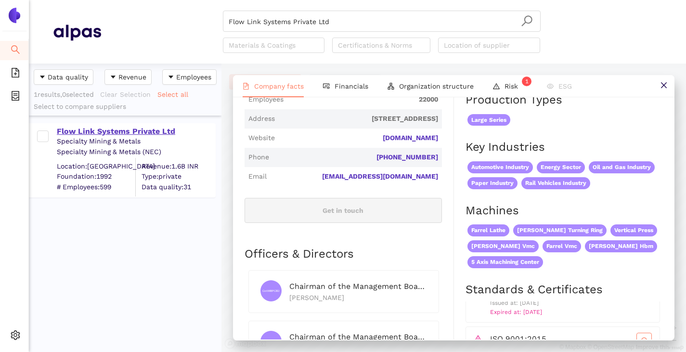
click at [148, 129] on div "Flow Link Systems Private Ltd" at bounding box center [136, 131] width 158 height 11
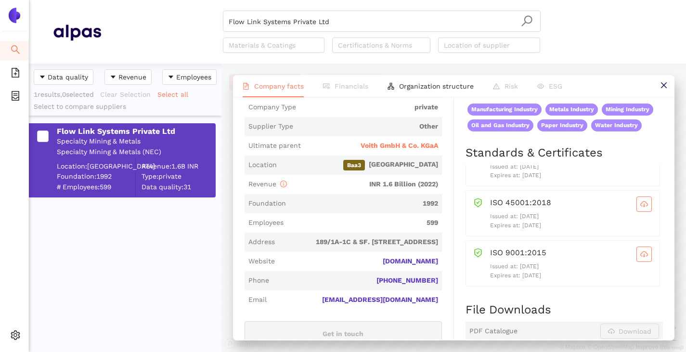
scroll to position [193, 0]
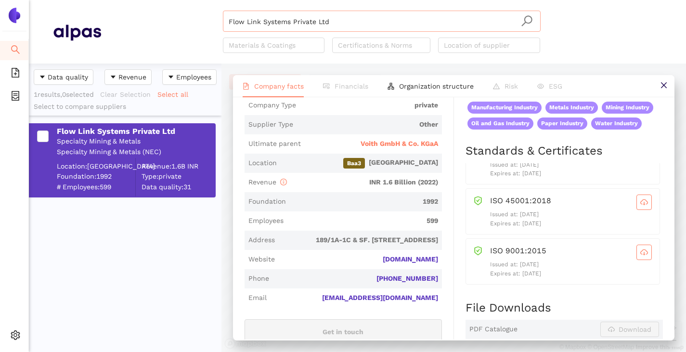
click at [339, 22] on input "Flow Link Systems Private Ltd" at bounding box center [382, 21] width 306 height 21
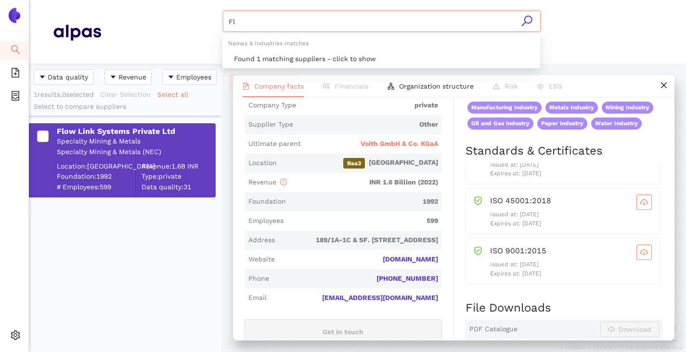
type input "F"
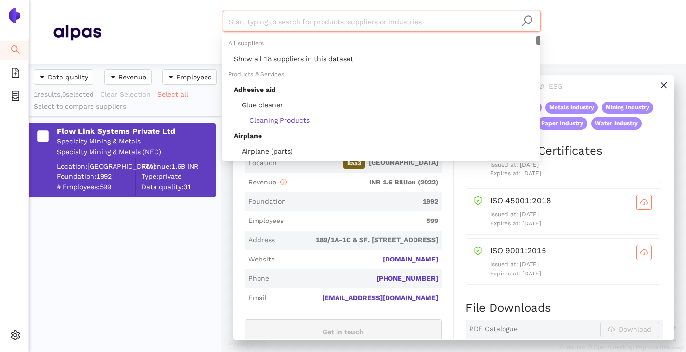
paste input "Kutes Metal San. ve Tic. A.Ş."
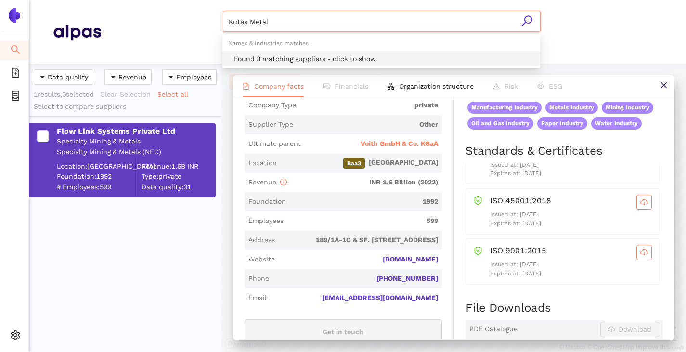
click at [274, 58] on div "Found 3 matching suppliers - click to show" at bounding box center [384, 58] width 301 height 11
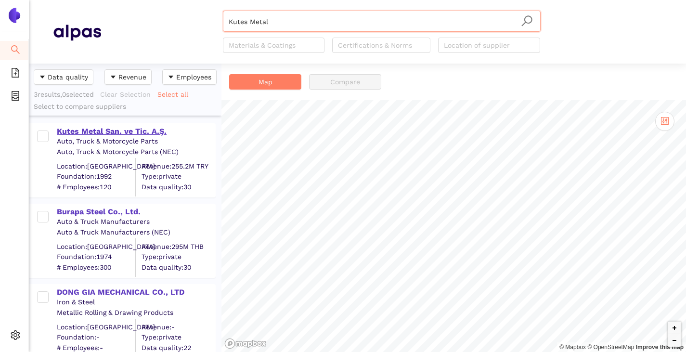
click at [106, 130] on div "Kutes Metal San. ve Tic. A.Ş." at bounding box center [136, 131] width 158 height 11
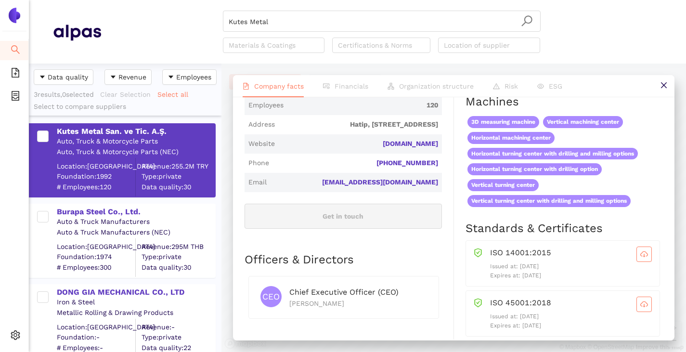
scroll to position [385, 0]
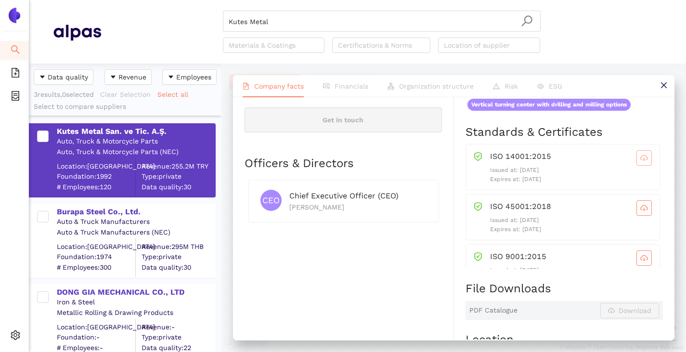
click at [641, 162] on icon "cloud-download" at bounding box center [645, 158] width 8 height 8
click at [637, 212] on span "cloud-download" at bounding box center [644, 208] width 14 height 8
click at [637, 262] on span "cloud-download" at bounding box center [644, 258] width 14 height 8
click at [641, 215] on icon "cloud-download" at bounding box center [645, 212] width 8 height 8
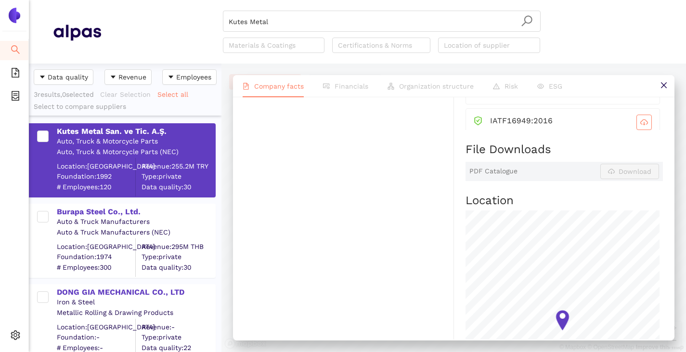
scroll to position [530, 0]
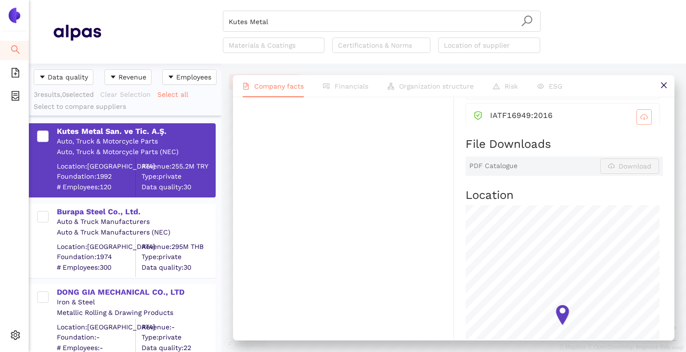
click at [637, 120] on button "button" at bounding box center [644, 116] width 15 height 15
click at [285, 21] on input "Kutes Metal" at bounding box center [382, 21] width 306 height 21
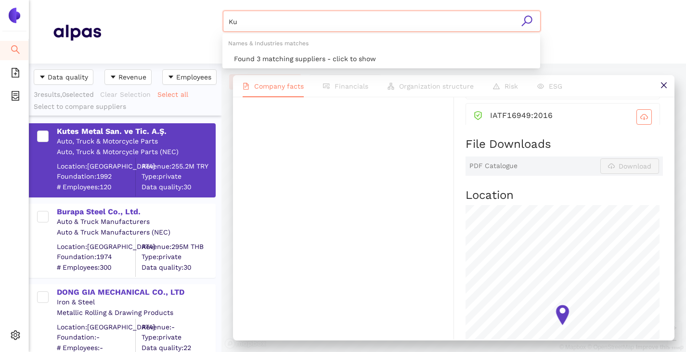
type input "K"
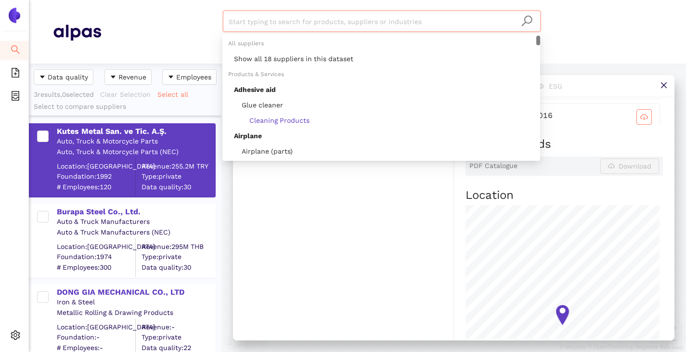
paste input "Kharagpur Metal Reforming Industries Private Limited"
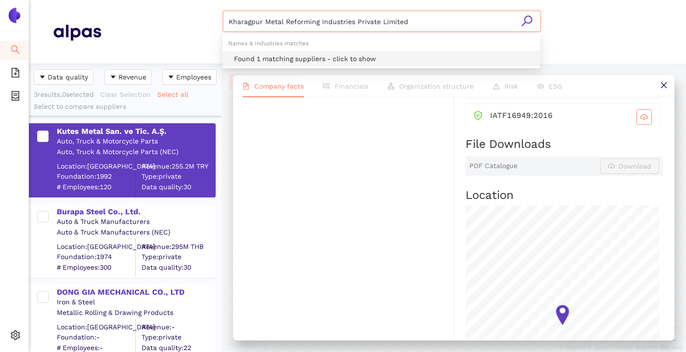
click at [288, 58] on div "Found 1 matching suppliers - click to show" at bounding box center [384, 58] width 301 height 11
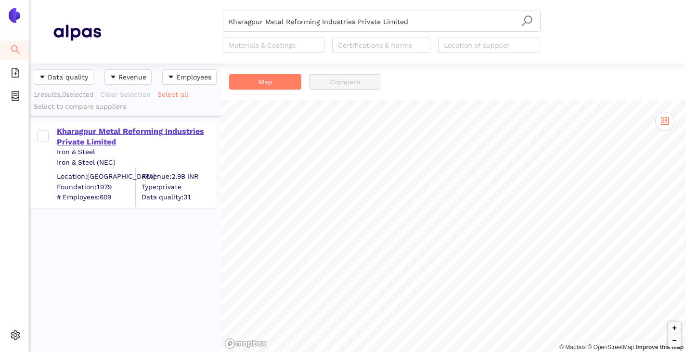
click at [99, 133] on div "Kharagpur Metal Reforming Industries Private Limited" at bounding box center [136, 137] width 158 height 22
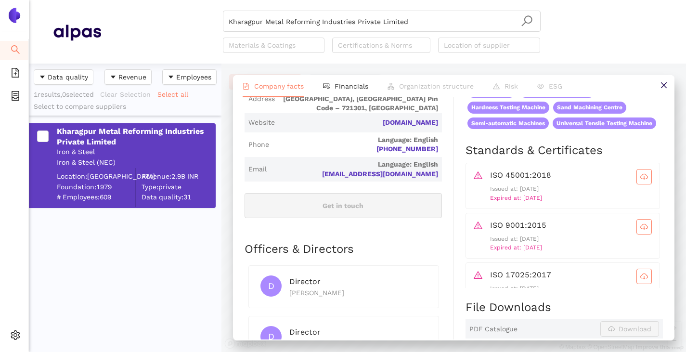
scroll to position [385, 0]
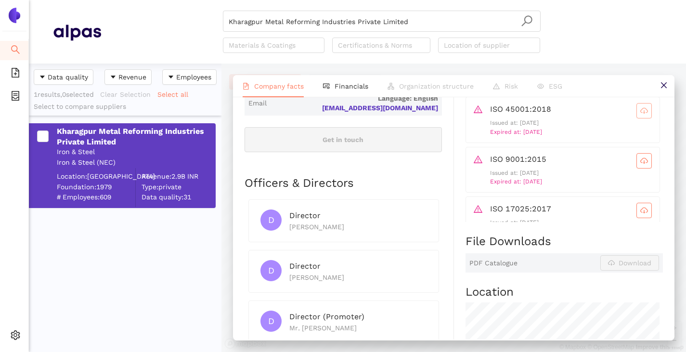
click at [637, 115] on span "cloud-download" at bounding box center [644, 111] width 14 height 8
click at [641, 165] on icon "cloud-download" at bounding box center [645, 161] width 8 height 8
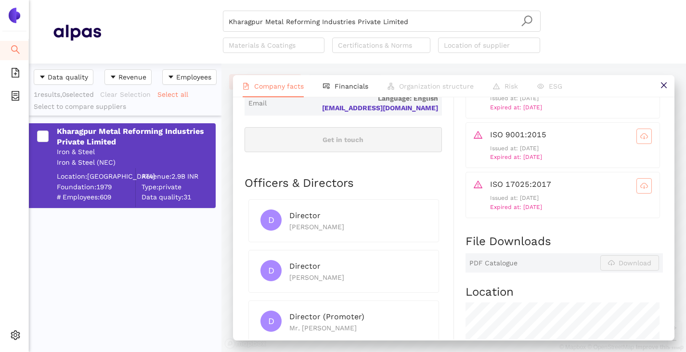
click at [641, 188] on icon "cloud-download" at bounding box center [645, 185] width 8 height 5
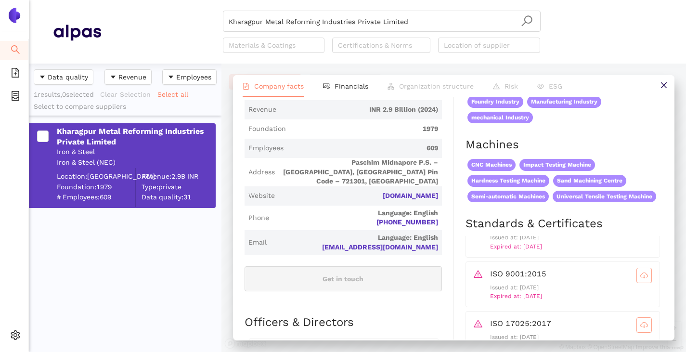
scroll to position [0, 0]
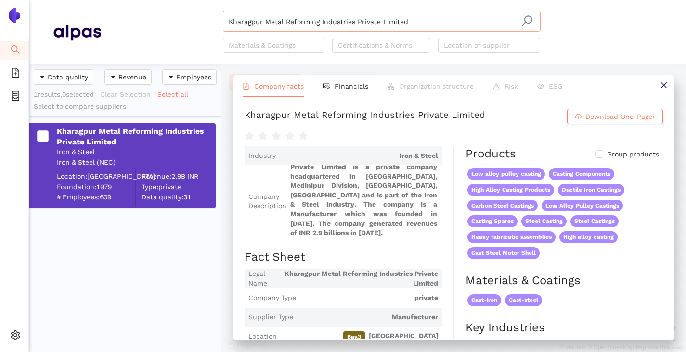
click at [410, 20] on input "Kharagpur Metal Reforming Industries Private Limited" at bounding box center [382, 21] width 306 height 21
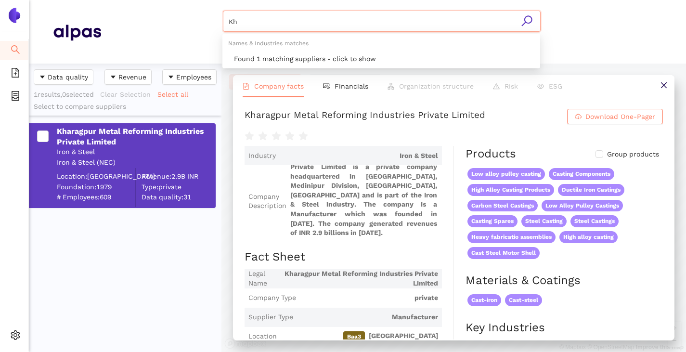
type input "K"
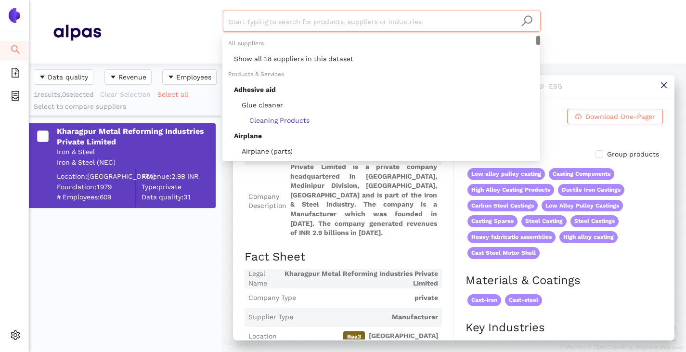
paste input "Viet Nam Cast Iron Co., Ltd."
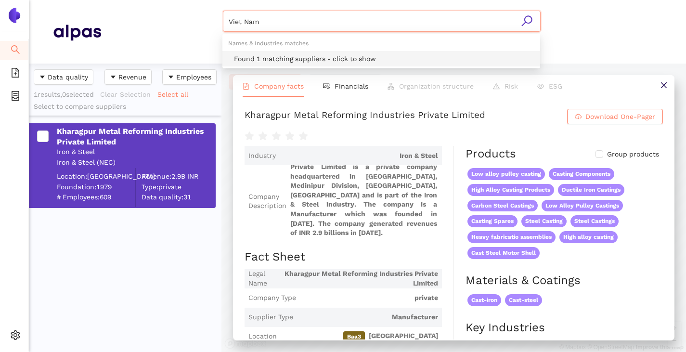
click at [252, 57] on div "Found 1 matching suppliers - click to show" at bounding box center [384, 58] width 301 height 11
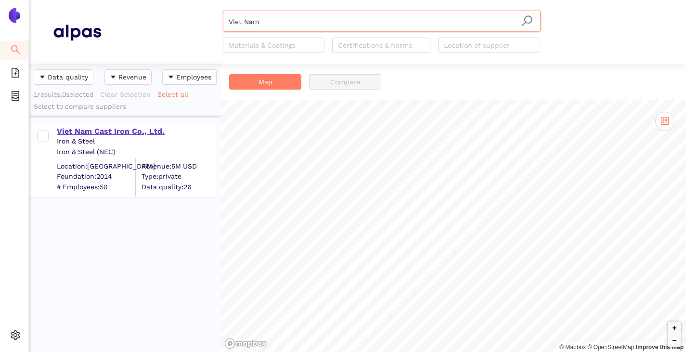
click at [119, 132] on div "Viet Nam Cast Iron Co., Ltd." at bounding box center [136, 131] width 158 height 11
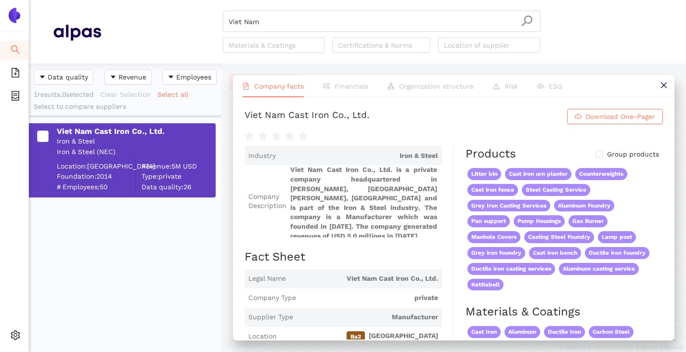
scroll to position [193, 0]
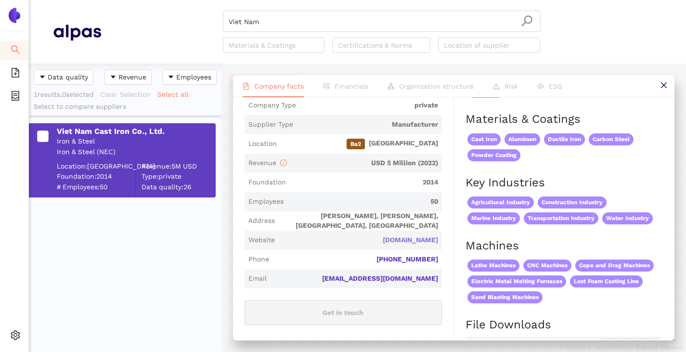
click at [0, 0] on link "[DOMAIN_NAME]" at bounding box center [0, 0] width 0 height 0
click at [264, 26] on input "Viet Nam" at bounding box center [382, 21] width 306 height 21
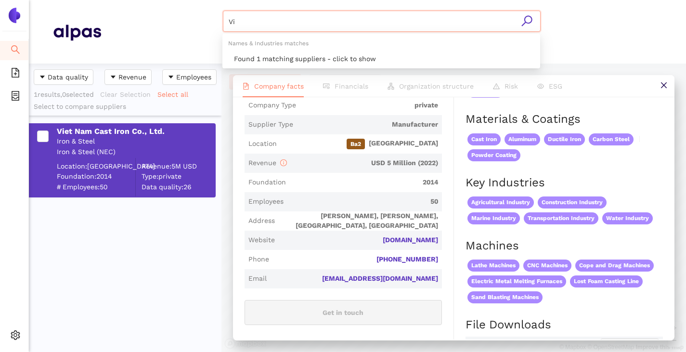
type input "V"
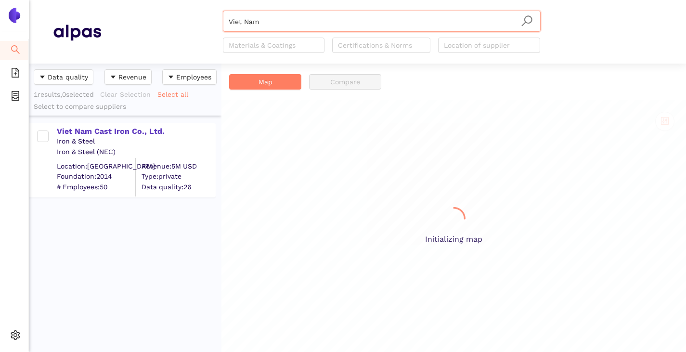
scroll to position [281, 185]
click at [261, 20] on input "Viet Nam" at bounding box center [382, 21] width 306 height 21
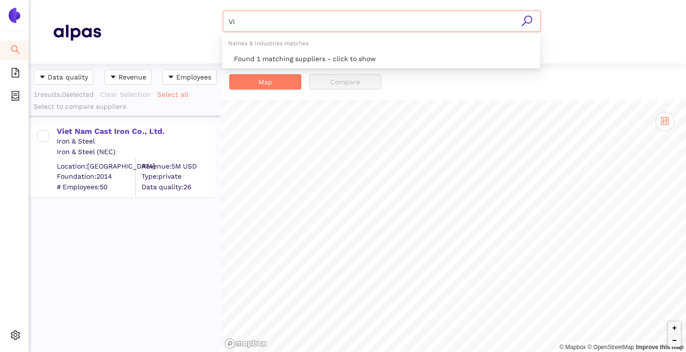
type input "V"
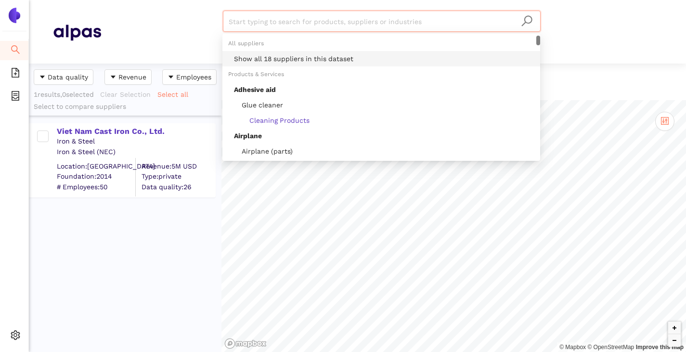
click at [263, 55] on div "Show all 18 suppliers in this dataset" at bounding box center [384, 58] width 301 height 11
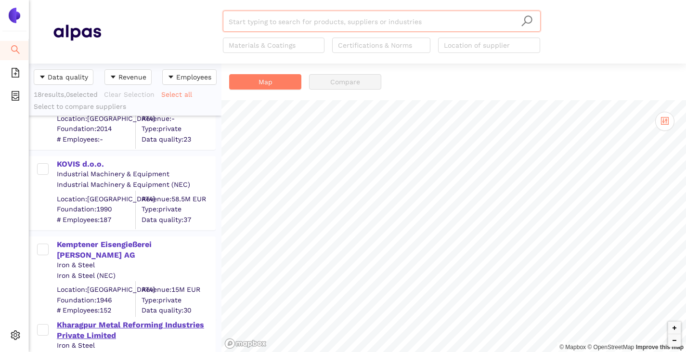
scroll to position [241, 0]
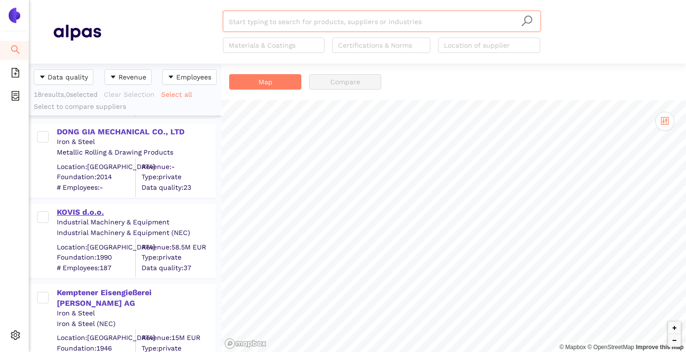
click at [79, 211] on div "KOVIS d.o.o." at bounding box center [136, 212] width 158 height 11
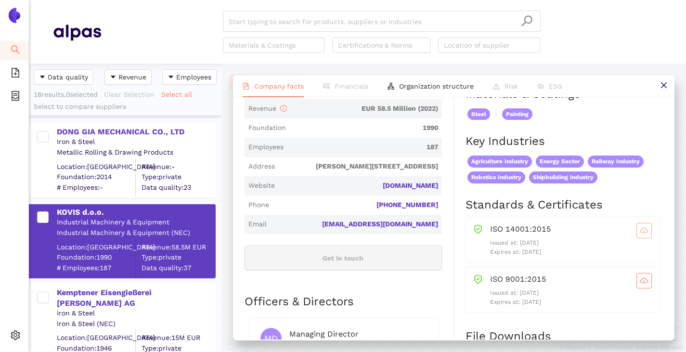
click at [637, 235] on span "cloud-download" at bounding box center [644, 231] width 14 height 8
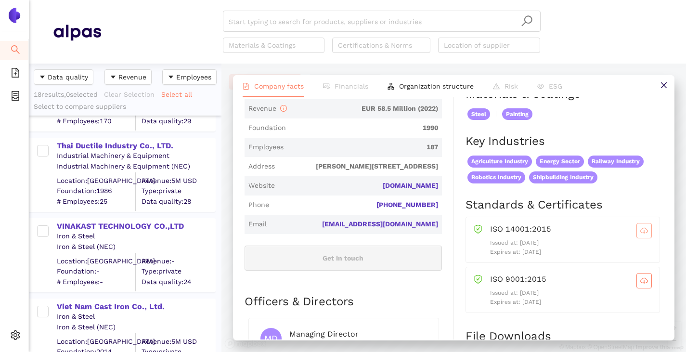
scroll to position [1060, 0]
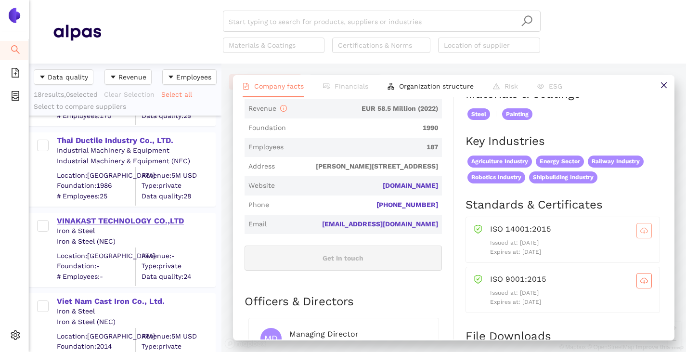
click at [83, 220] on div "VINAKAST TECHNOLOGY CO.,LTD" at bounding box center [136, 221] width 158 height 11
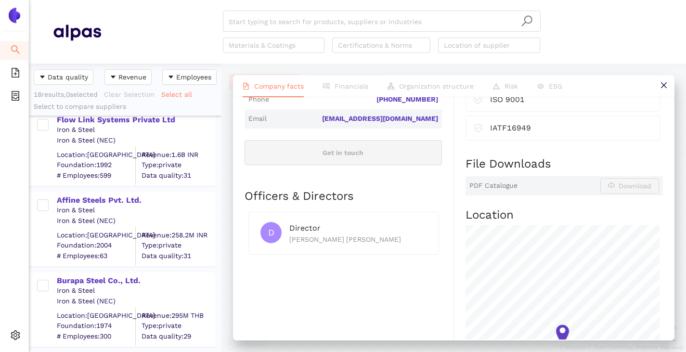
scroll to position [0, 0]
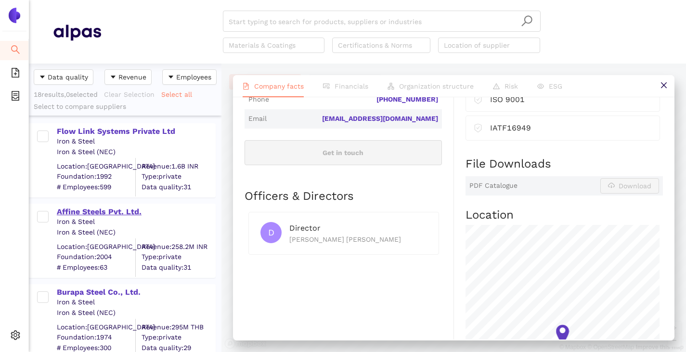
click at [98, 208] on div "Affine Steels Pvt. Ltd." at bounding box center [136, 212] width 158 height 11
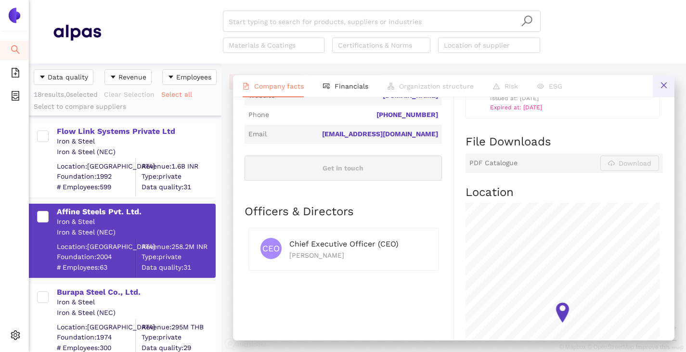
click at [665, 89] on icon "close" at bounding box center [664, 85] width 8 height 8
